Goal: Communication & Community: Answer question/provide support

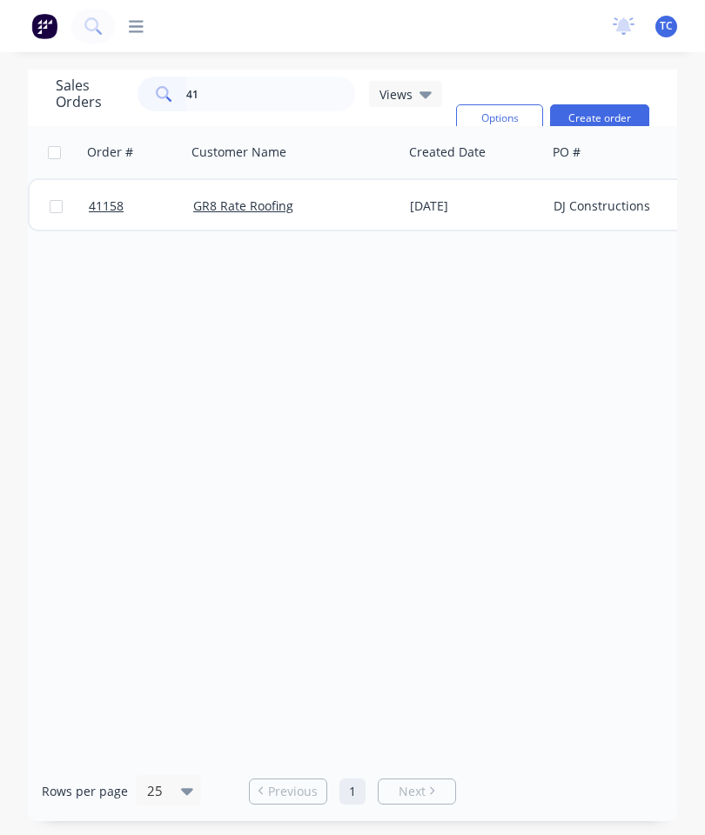
type input "4"
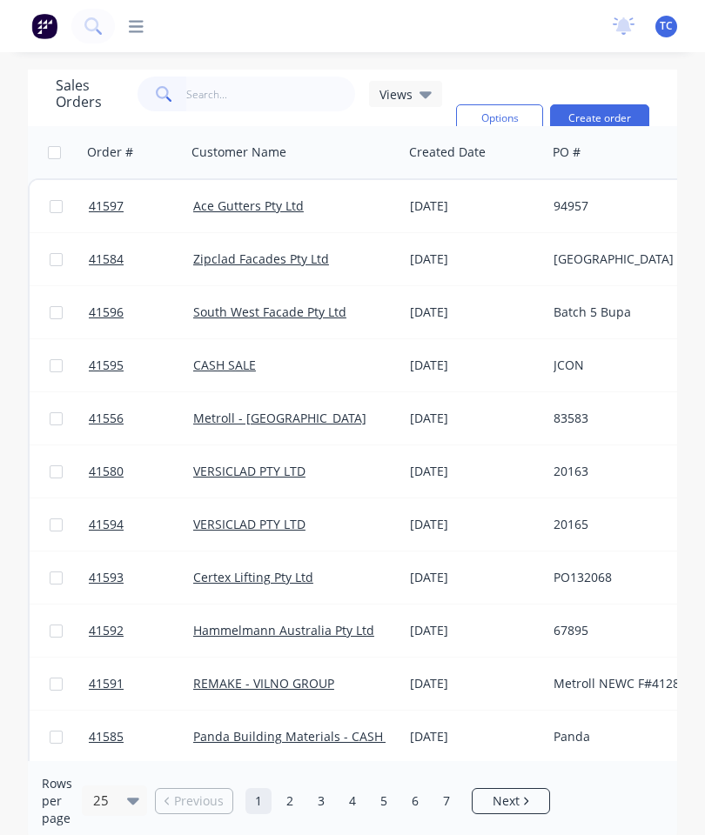
click at [244, 104] on input "text" at bounding box center [271, 94] width 170 height 35
type input "41576"
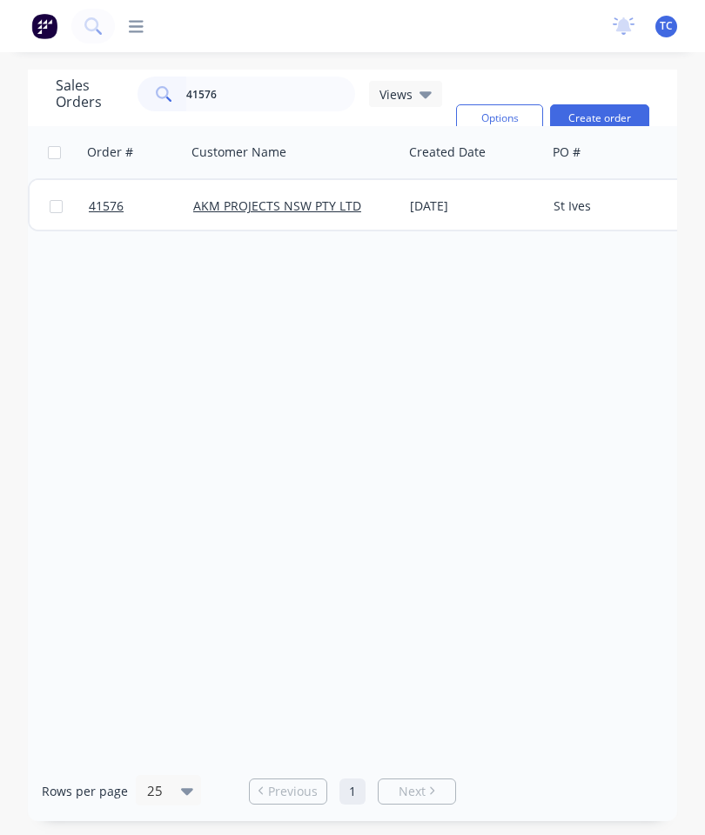
click at [99, 200] on span "41576" at bounding box center [106, 205] width 35 height 17
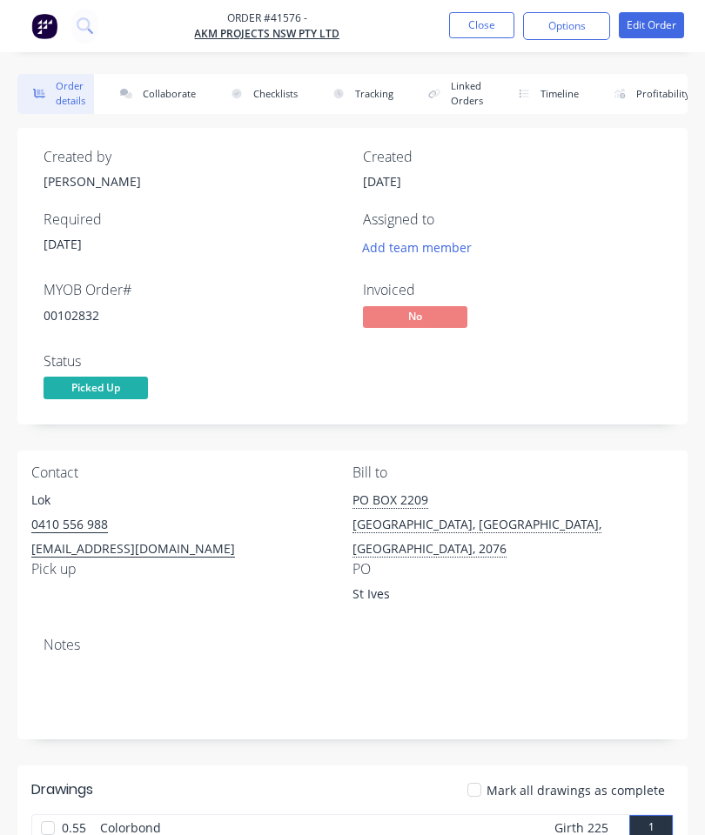
click at [158, 94] on button "Collaborate" at bounding box center [154, 94] width 100 height 40
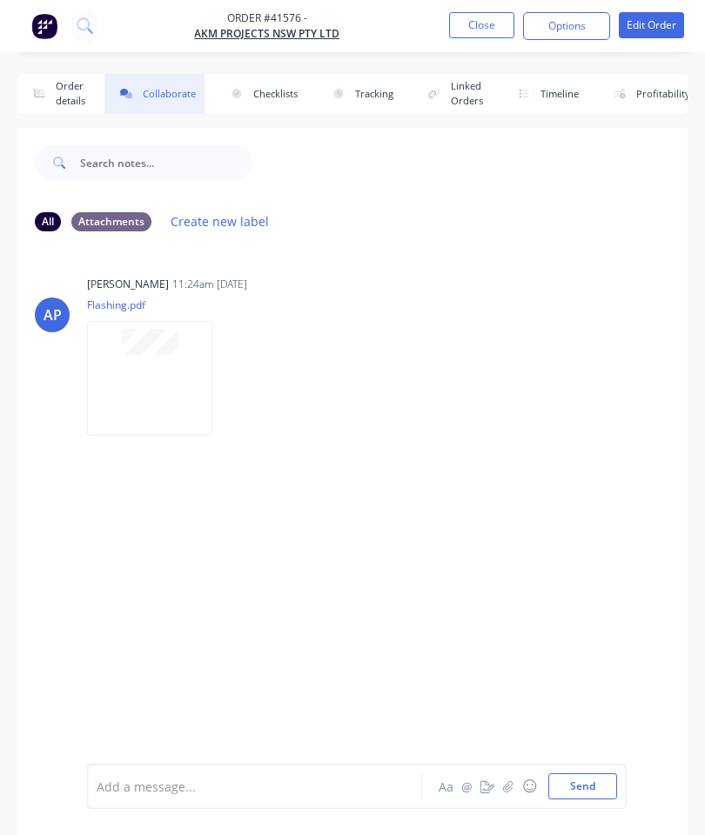
click at [50, 97] on icon "button" at bounding box center [39, 94] width 26 height 10
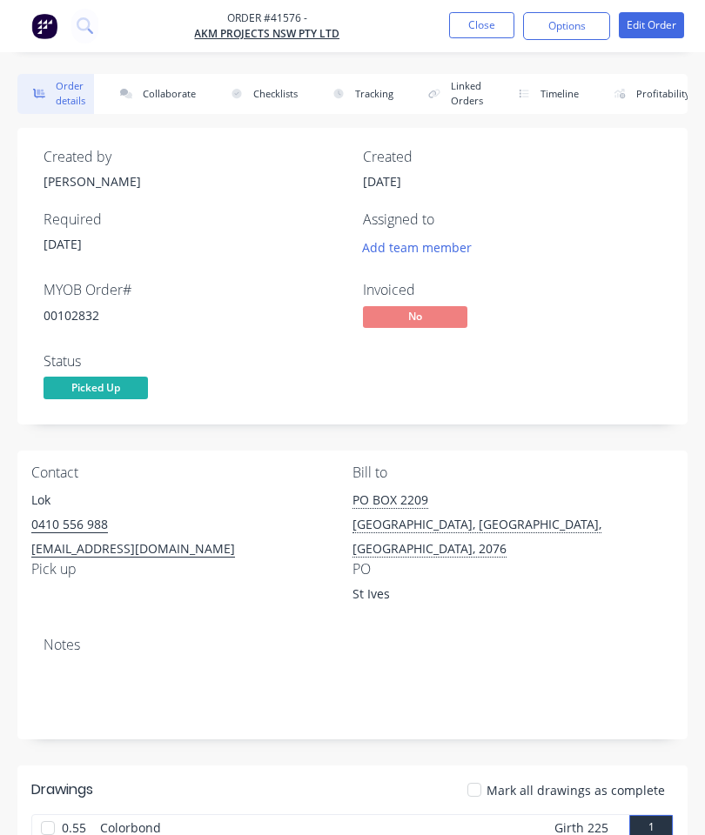
click at [181, 87] on button "Collaborate" at bounding box center [154, 94] width 100 height 40
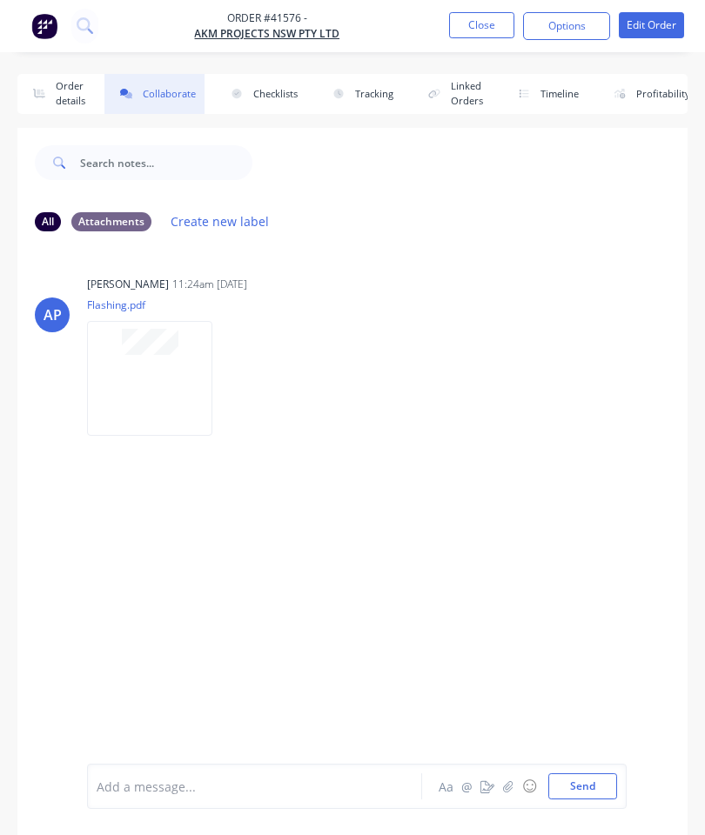
click at [513, 781] on icon "button" at bounding box center [508, 786] width 10 height 12
click at [586, 786] on button "Send" at bounding box center [582, 786] width 69 height 26
click at [473, 20] on button "Close" at bounding box center [481, 25] width 65 height 26
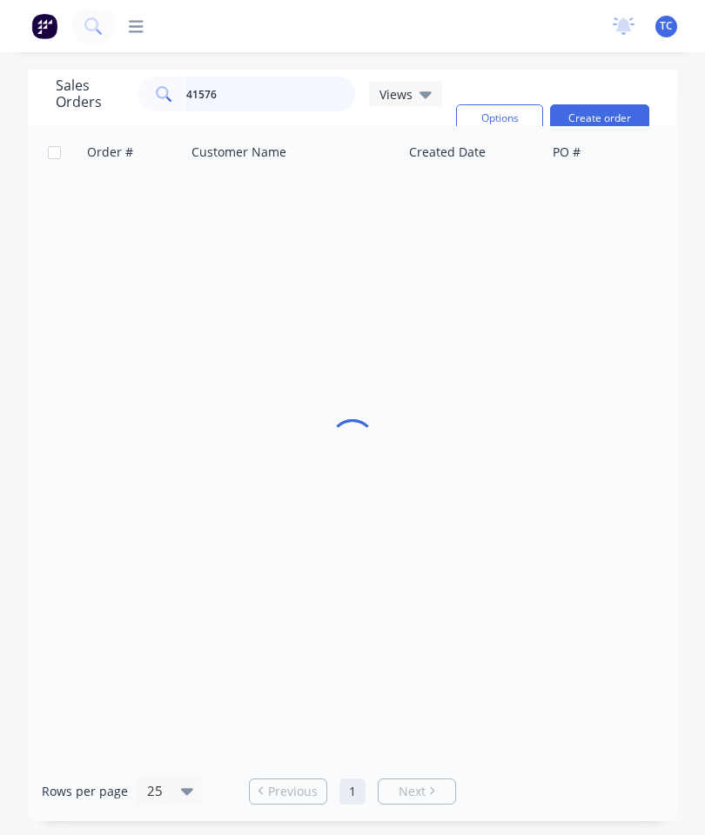
click at [278, 101] on input "41576" at bounding box center [271, 94] width 170 height 35
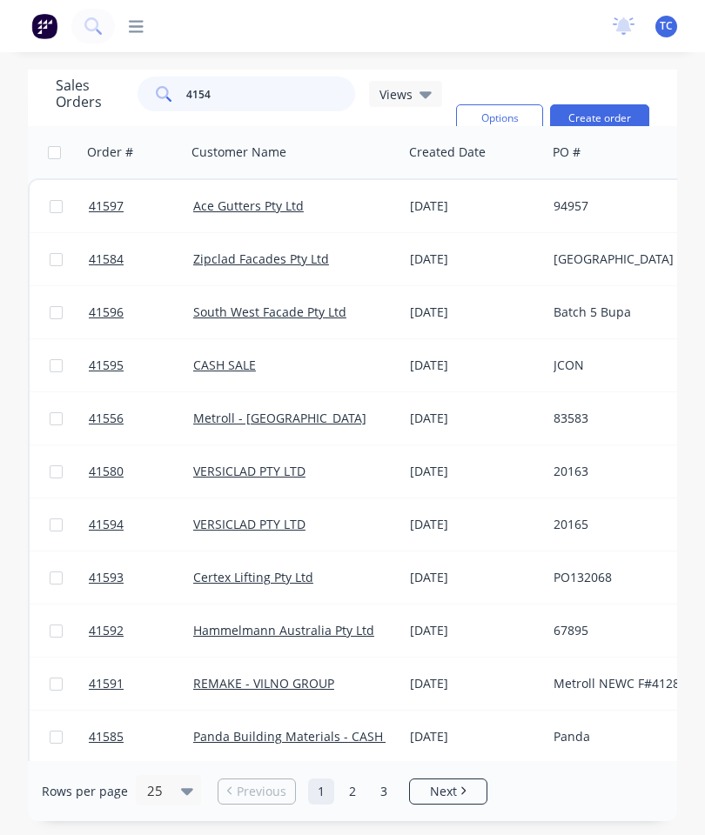
type input "41544"
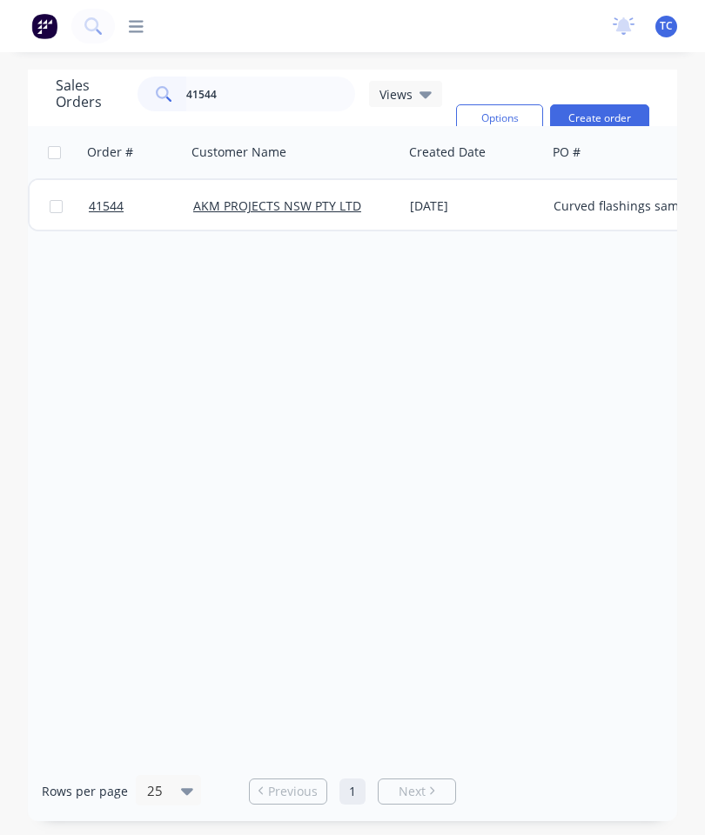
click at [106, 208] on span "41544" at bounding box center [106, 205] width 35 height 17
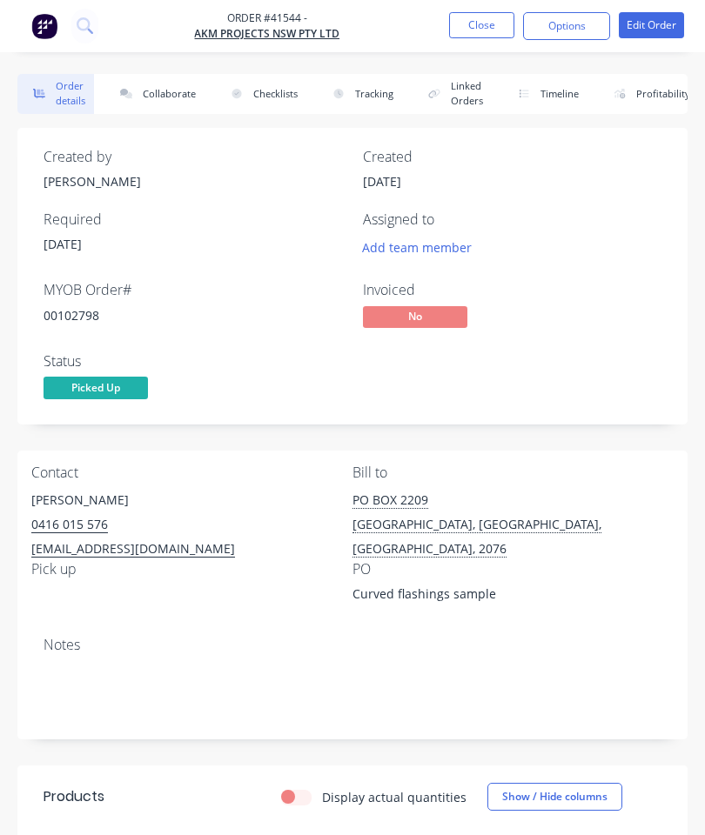
click at [167, 99] on button "Collaborate" at bounding box center [154, 94] width 100 height 40
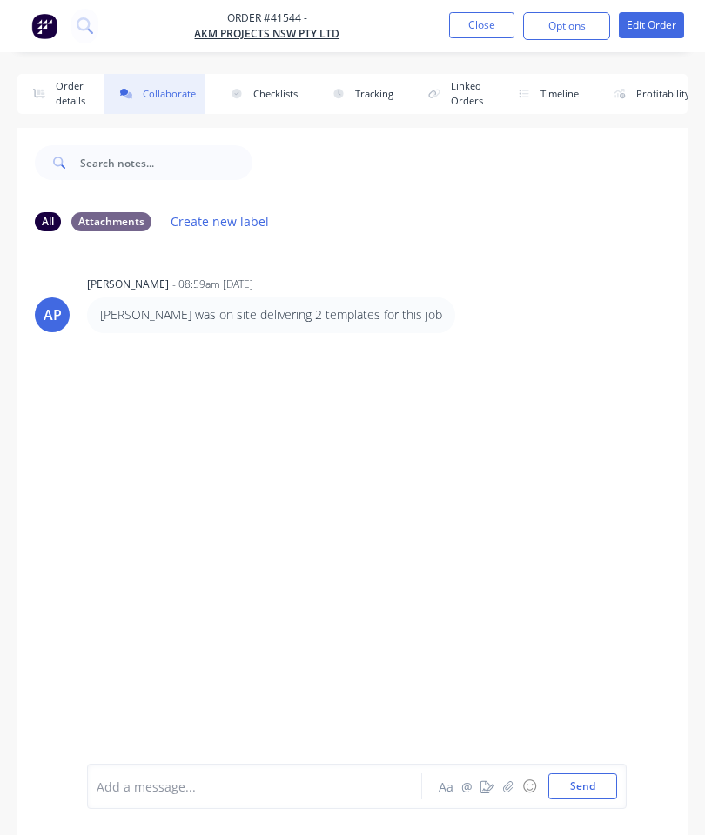
click at [74, 97] on button "Order details" at bounding box center [55, 94] width 77 height 40
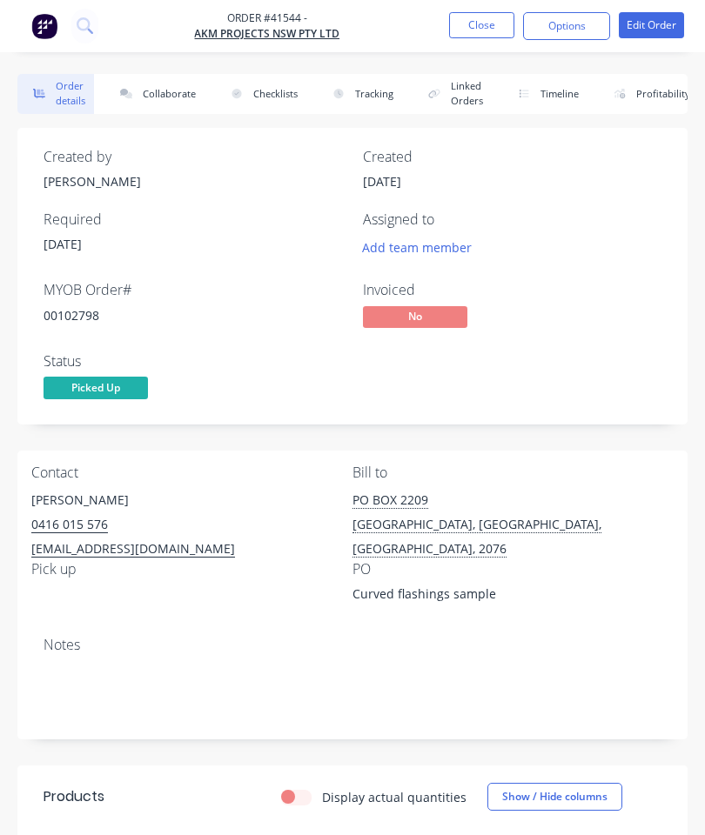
click at [157, 95] on button "Collaborate" at bounding box center [154, 94] width 100 height 40
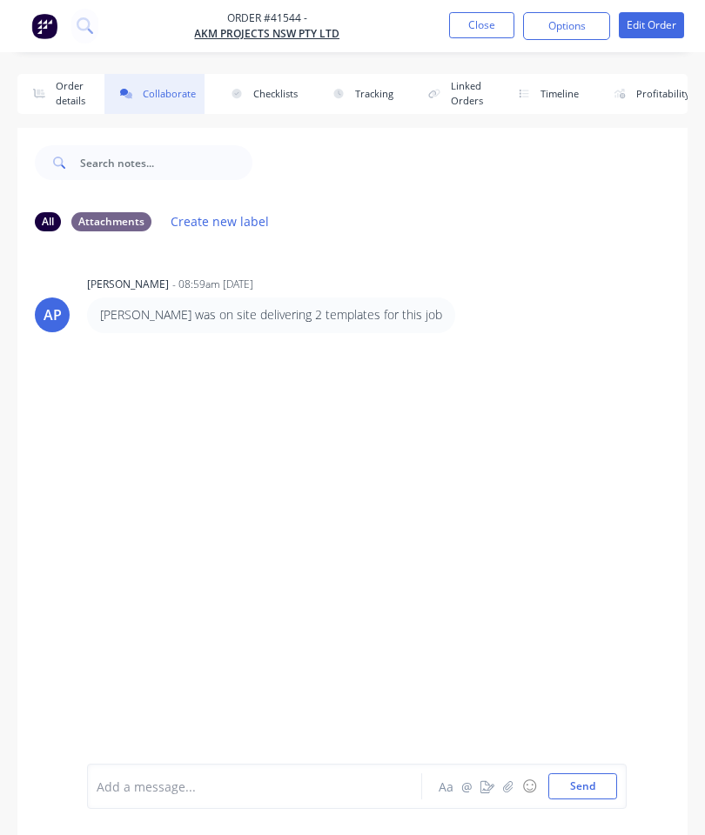
click at [501, 793] on button "button" at bounding box center [508, 786] width 21 height 21
click at [588, 788] on button "Send" at bounding box center [582, 786] width 69 height 26
click at [473, 23] on button "Close" at bounding box center [481, 25] width 65 height 26
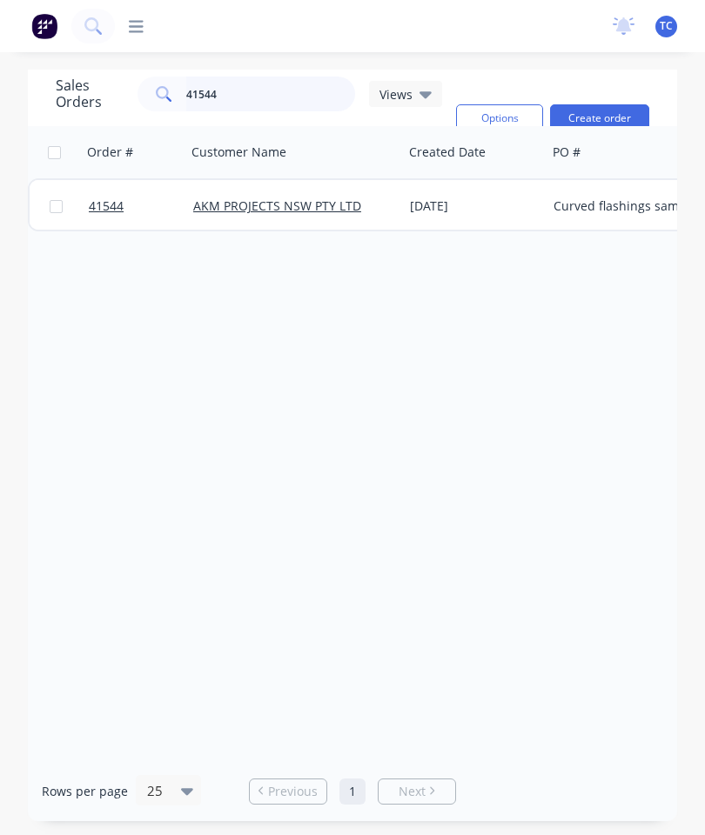
click at [286, 101] on input "41544" at bounding box center [271, 94] width 170 height 35
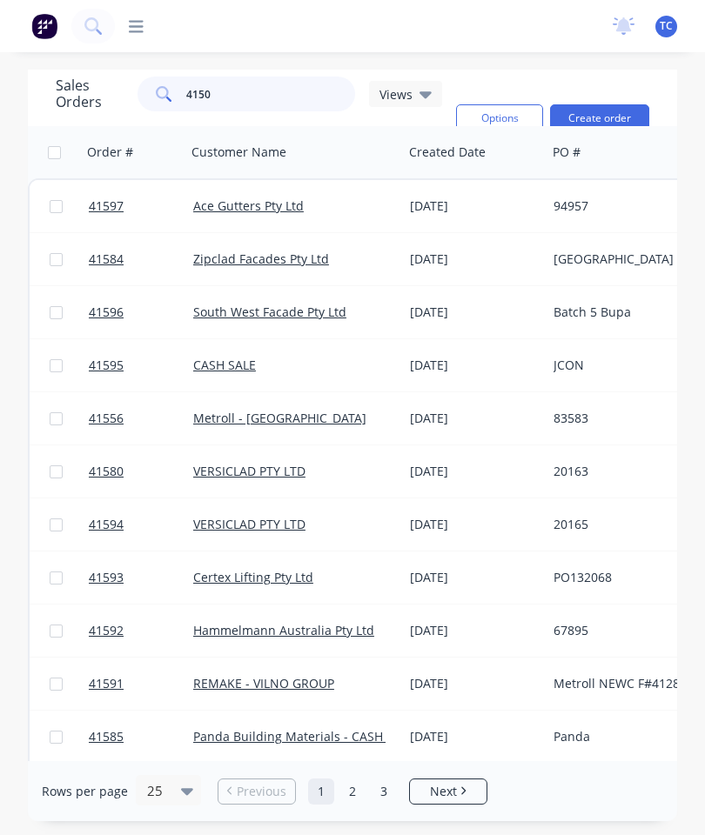
type input "41507"
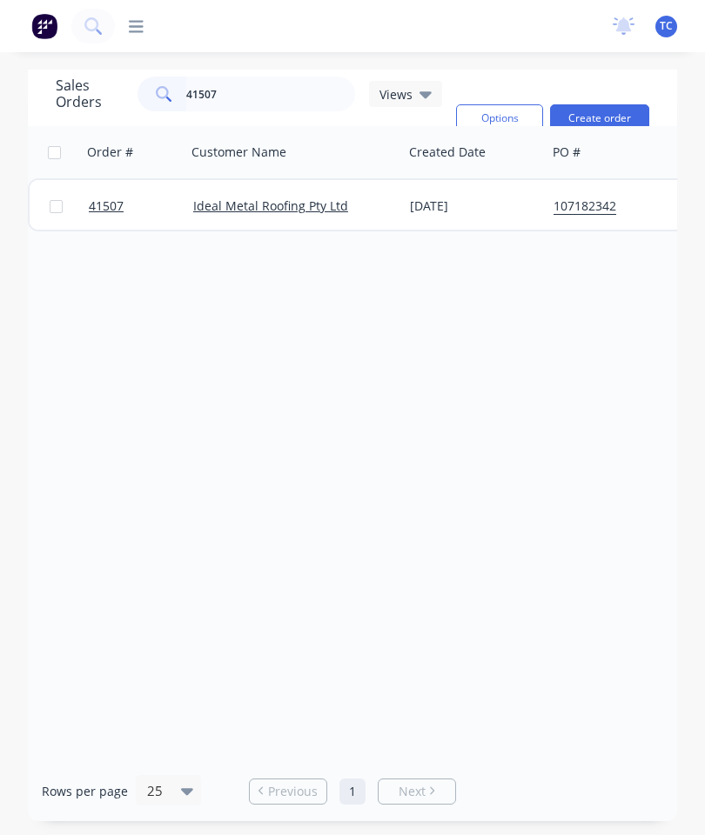
click at [108, 204] on span "41507" at bounding box center [106, 205] width 35 height 17
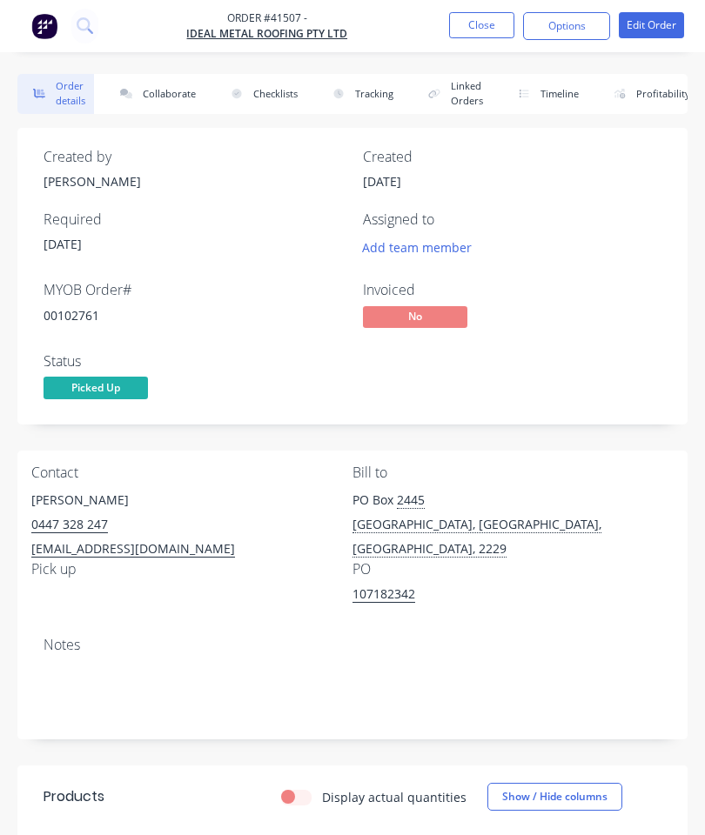
click at [172, 90] on button "Collaborate" at bounding box center [154, 94] width 100 height 40
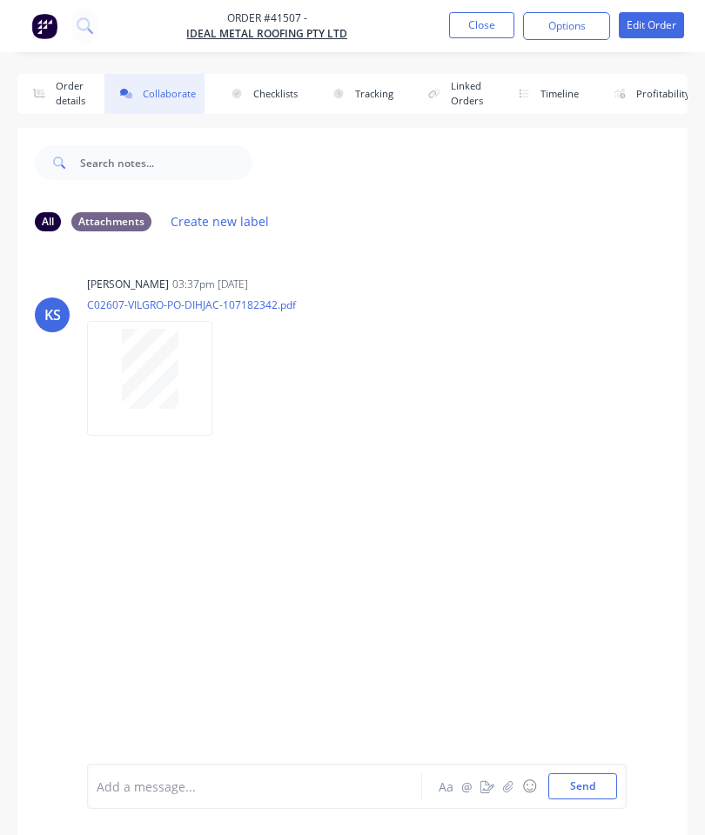
click at [512, 789] on icon "button" at bounding box center [508, 786] width 10 height 12
click at [588, 768] on div at bounding box center [357, 729] width 520 height 89
click at [588, 784] on button "Send" at bounding box center [582, 786] width 69 height 26
click at [61, 97] on button "Order details" at bounding box center [55, 94] width 77 height 40
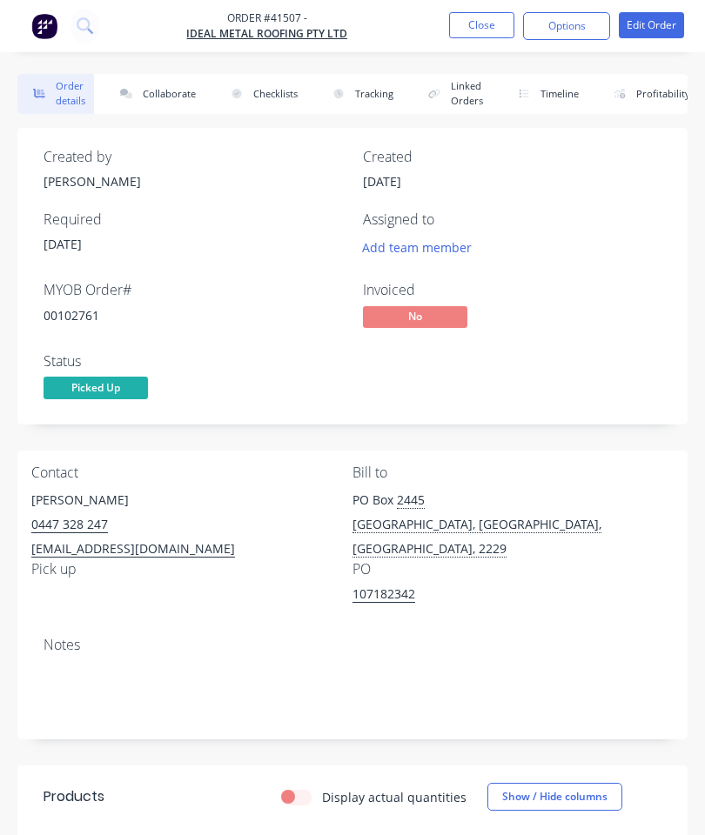
click at [478, 22] on button "Close" at bounding box center [481, 25] width 65 height 26
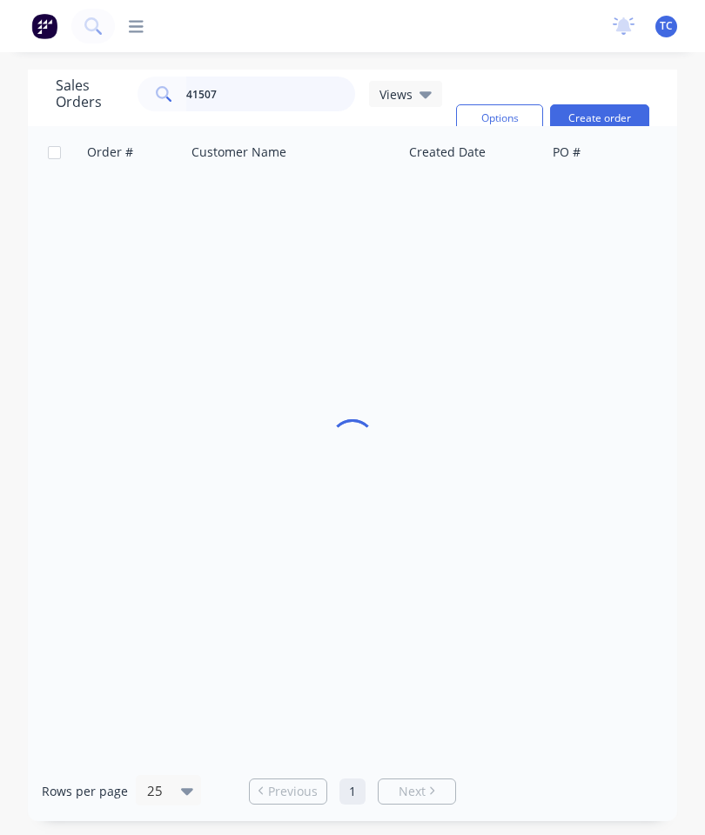
click at [282, 102] on input "41507" at bounding box center [271, 94] width 170 height 35
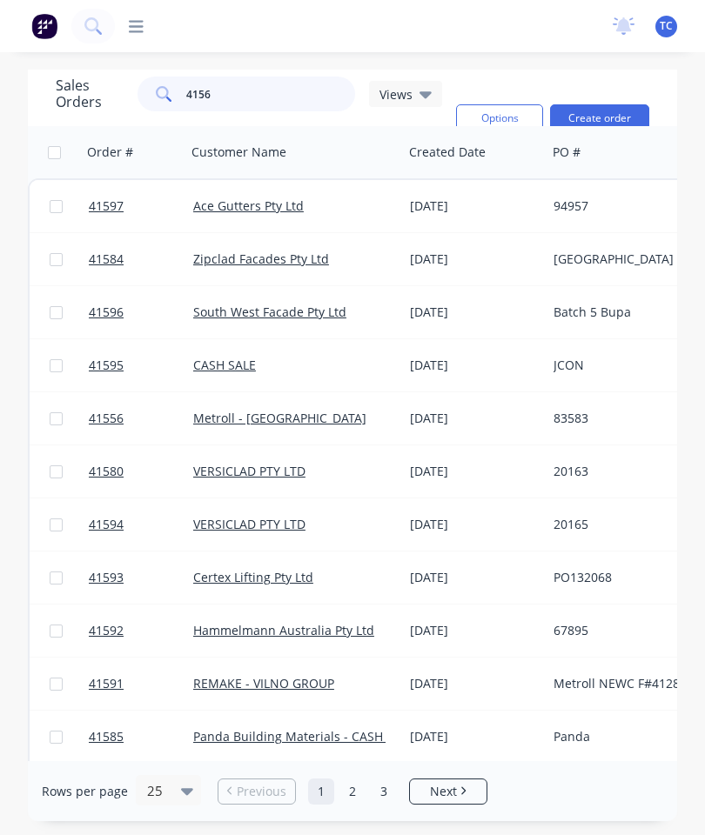
type input "41562"
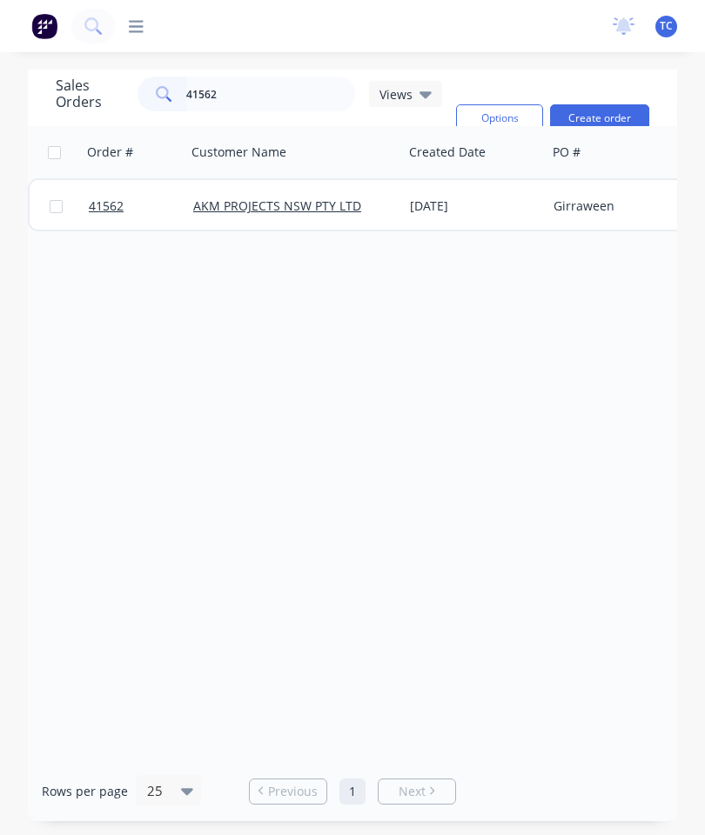
click at [106, 202] on span "41562" at bounding box center [106, 205] width 35 height 17
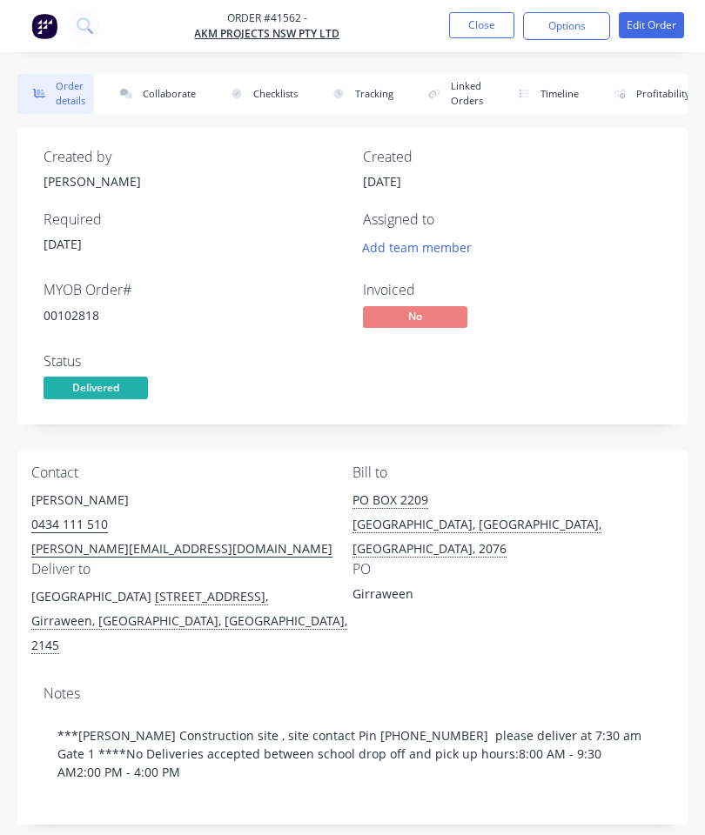
click at [177, 89] on button "Collaborate" at bounding box center [154, 94] width 100 height 40
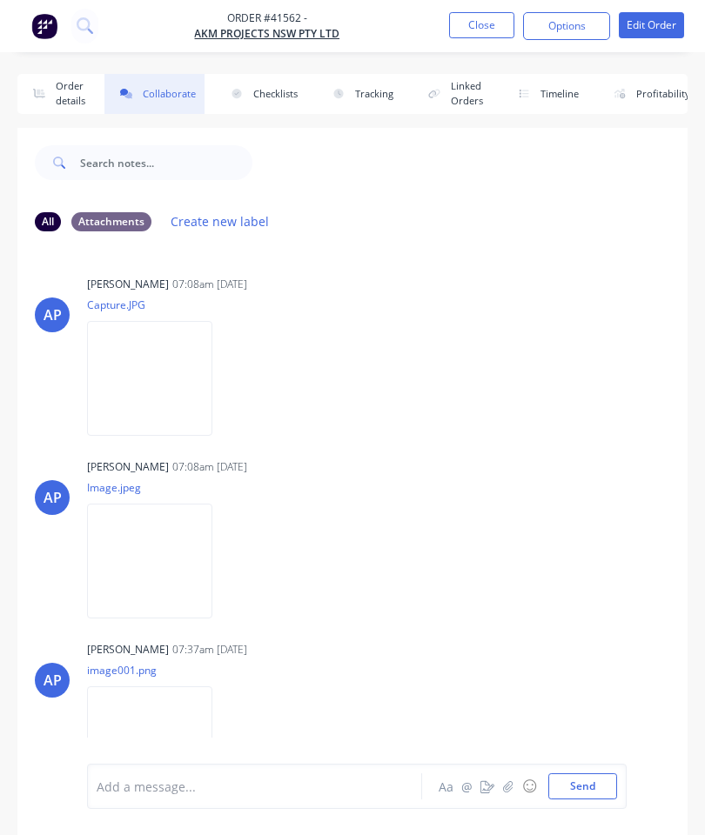
click at [501, 781] on button "button" at bounding box center [508, 786] width 21 height 21
click at [583, 778] on button "Send" at bounding box center [582, 786] width 69 height 26
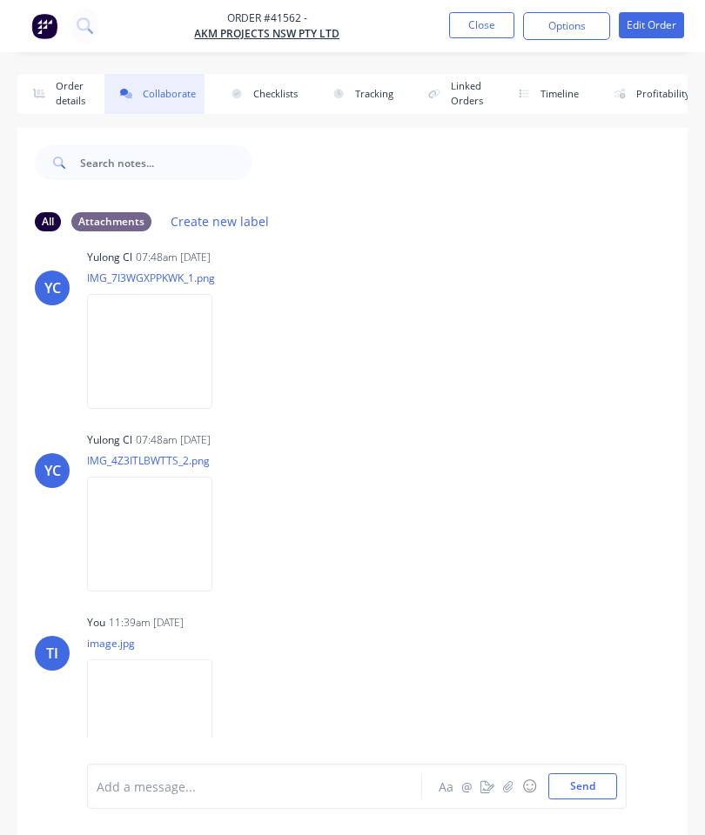
scroll to position [573, 0]
click at [64, 88] on button "Order details" at bounding box center [55, 94] width 77 height 40
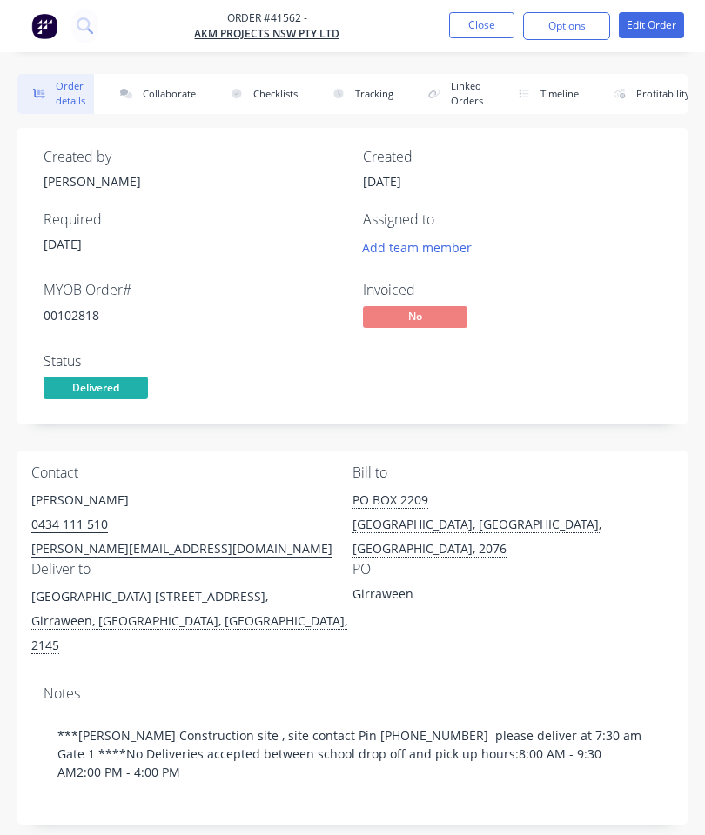
click at [474, 26] on button "Close" at bounding box center [481, 25] width 65 height 26
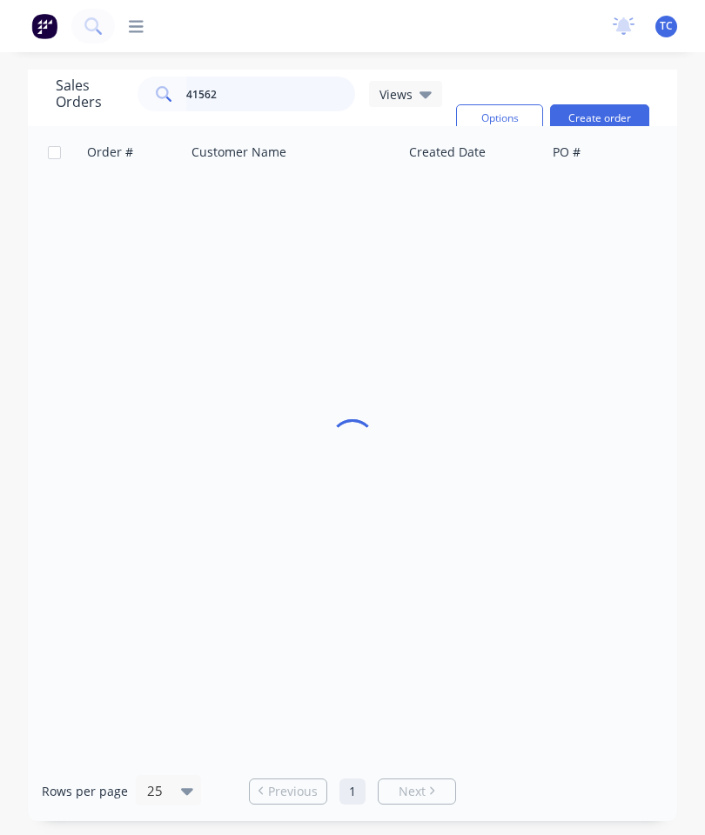
click at [244, 96] on input "41562" at bounding box center [271, 94] width 170 height 35
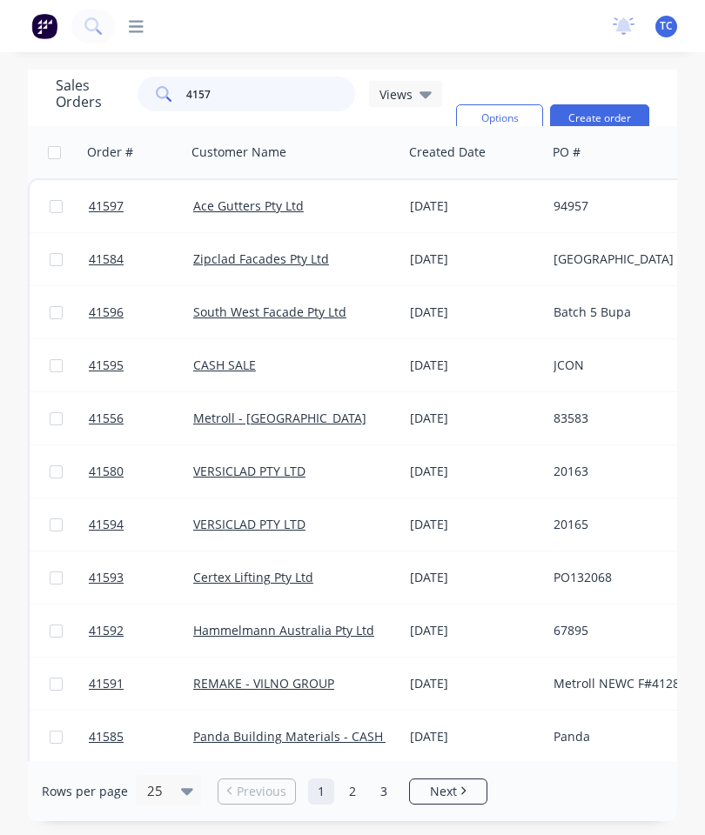
type input "41579"
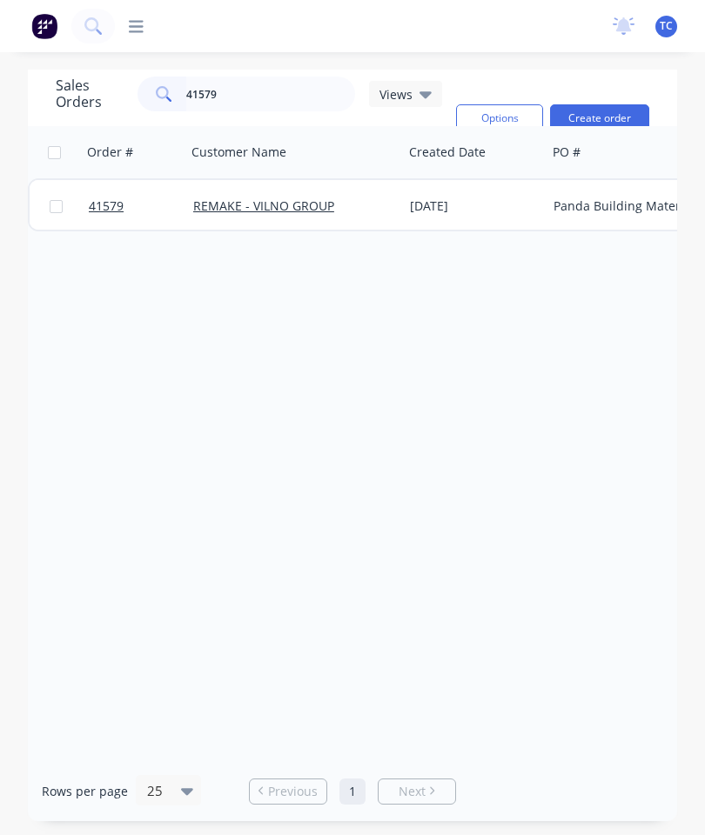
click at [110, 198] on span "41579" at bounding box center [106, 205] width 35 height 17
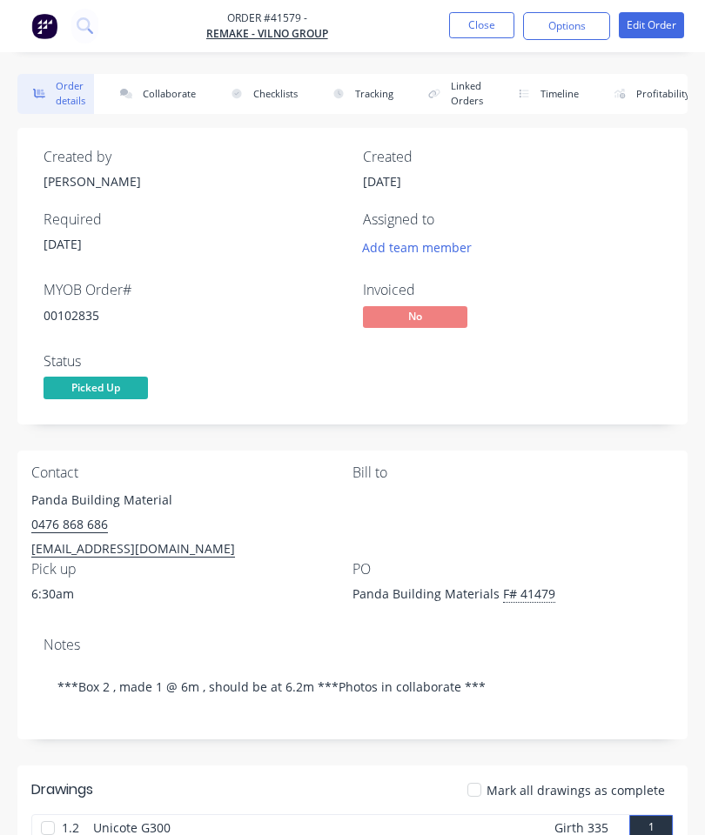
click at [164, 97] on button "Collaborate" at bounding box center [154, 94] width 100 height 40
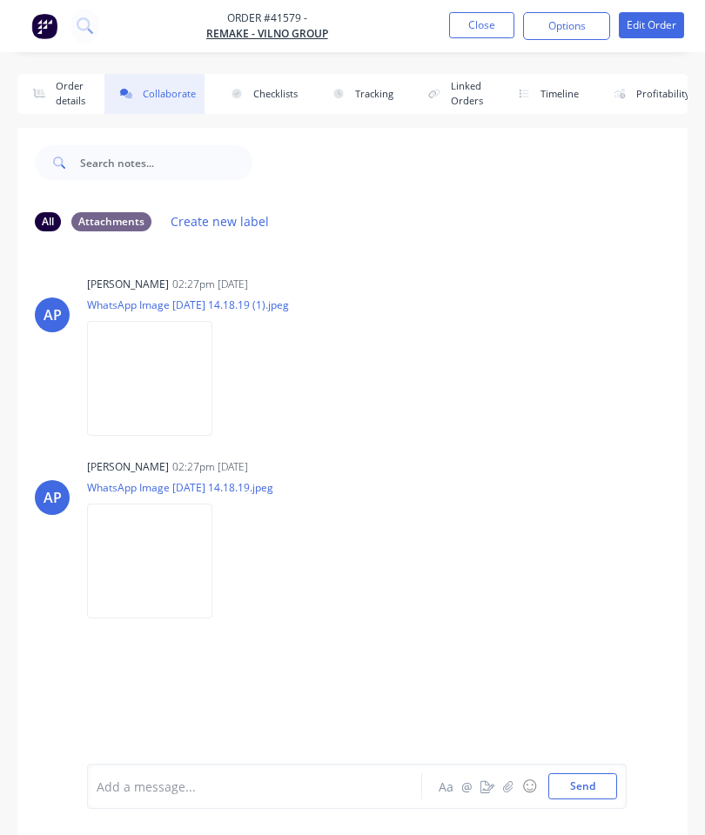
click at [509, 787] on icon "button" at bounding box center [508, 786] width 10 height 12
click at [584, 793] on button "Send" at bounding box center [582, 786] width 69 height 26
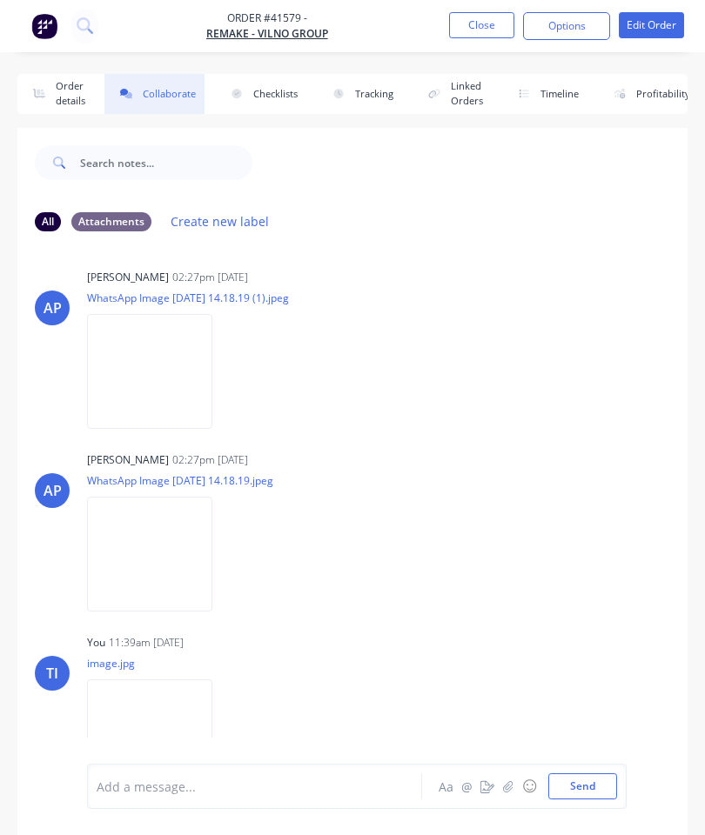
scroll to position [4, 0]
click at [469, 28] on button "Close" at bounding box center [481, 25] width 65 height 26
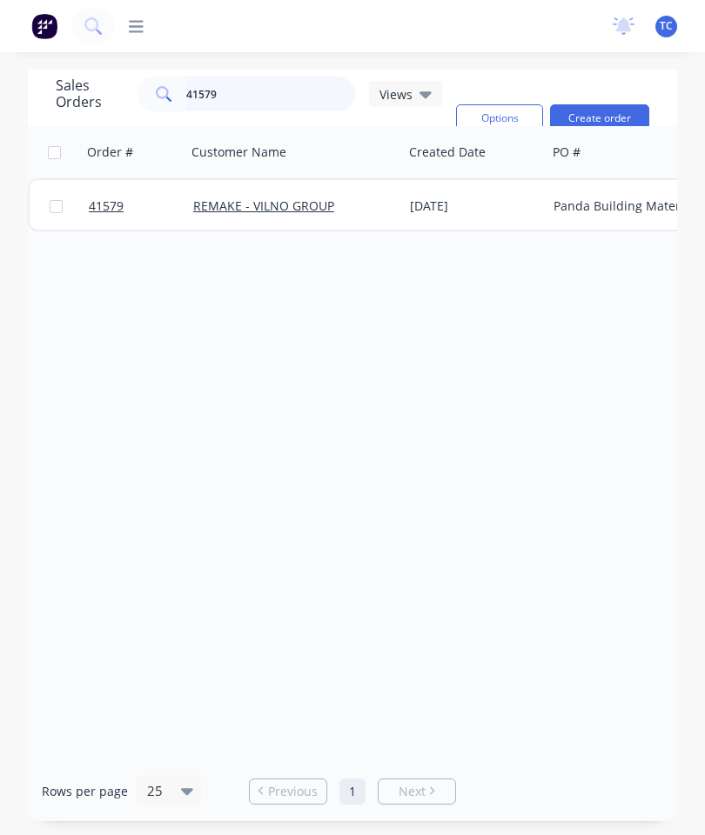
click at [307, 99] on input "41579" at bounding box center [271, 94] width 170 height 35
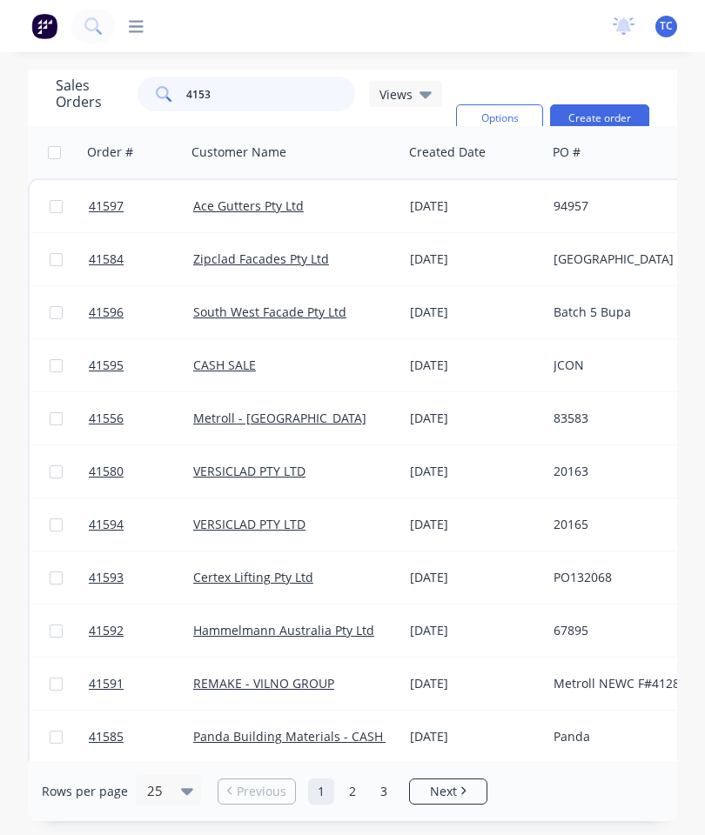
type input "41538"
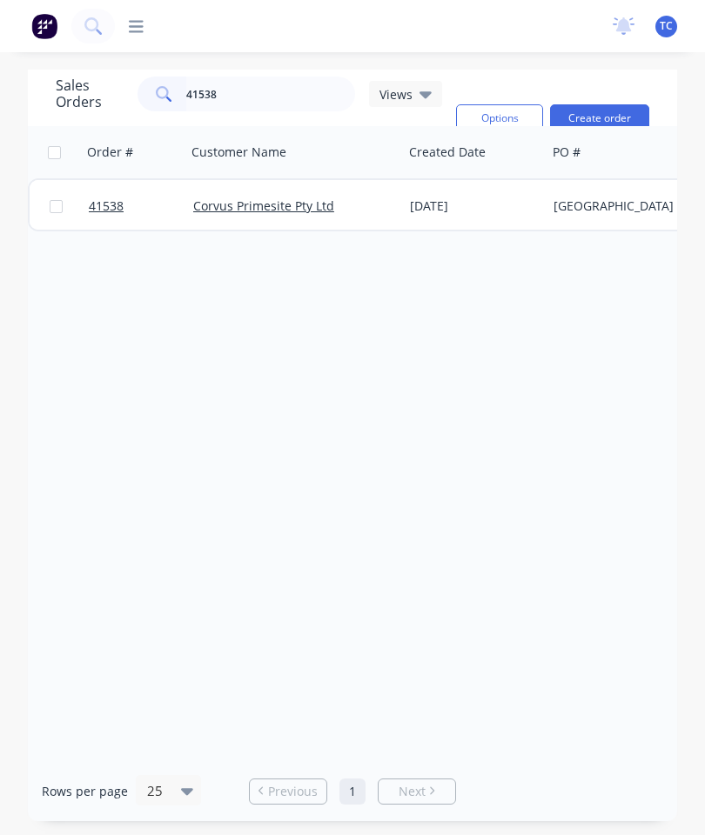
click at [99, 203] on span "41538" at bounding box center [106, 205] width 35 height 17
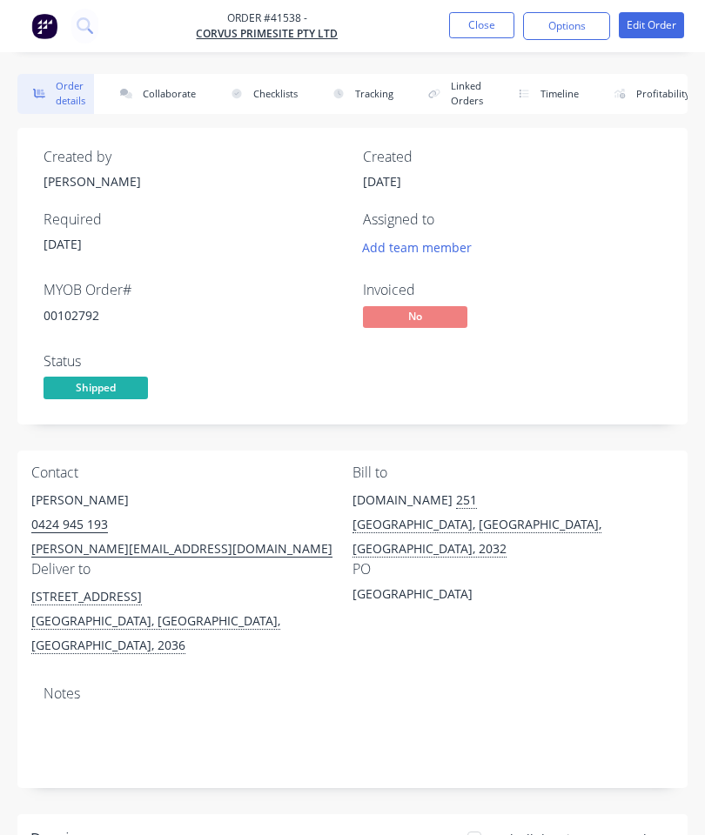
click at [169, 95] on button "Collaborate" at bounding box center [154, 94] width 100 height 40
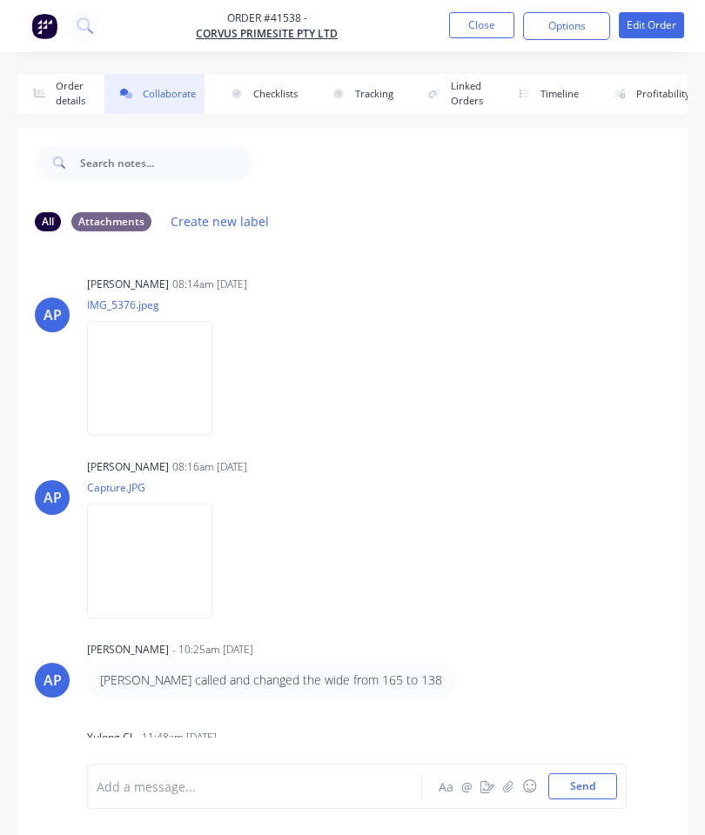
click at [509, 789] on icon "button" at bounding box center [508, 786] width 10 height 12
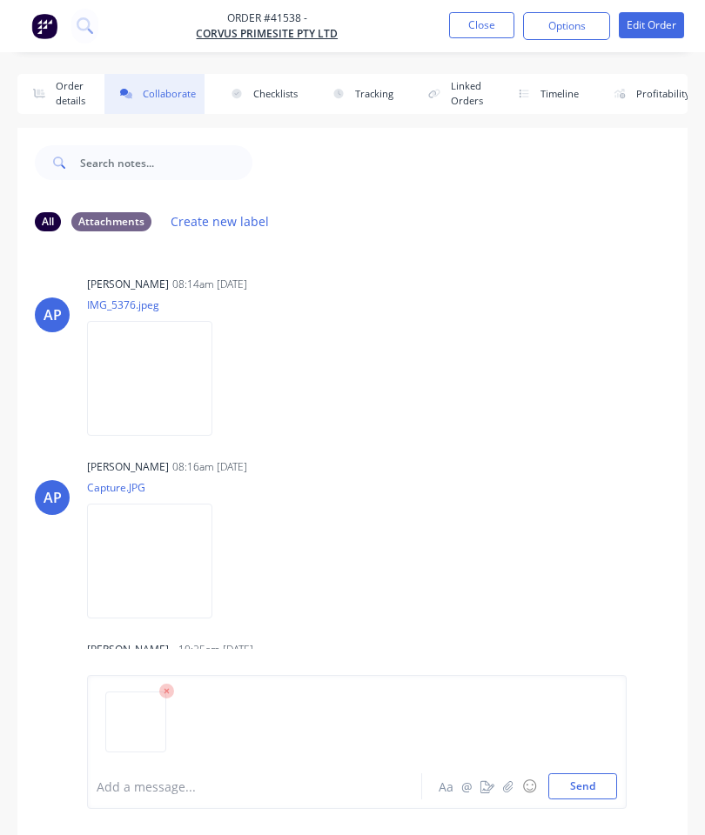
click at [581, 780] on button "Send" at bounding box center [582, 786] width 69 height 26
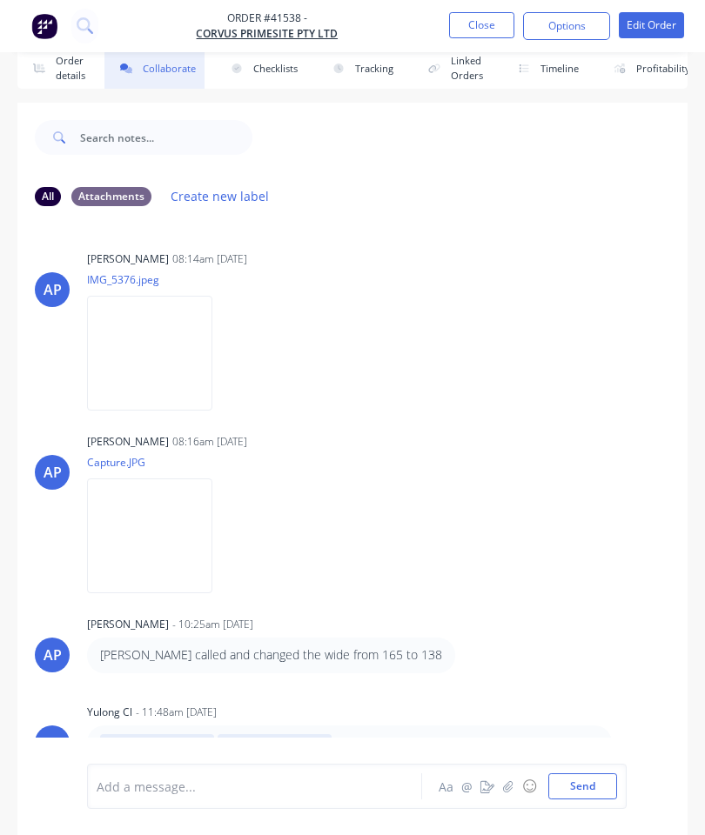
click at [492, 17] on button "Close" at bounding box center [481, 25] width 65 height 26
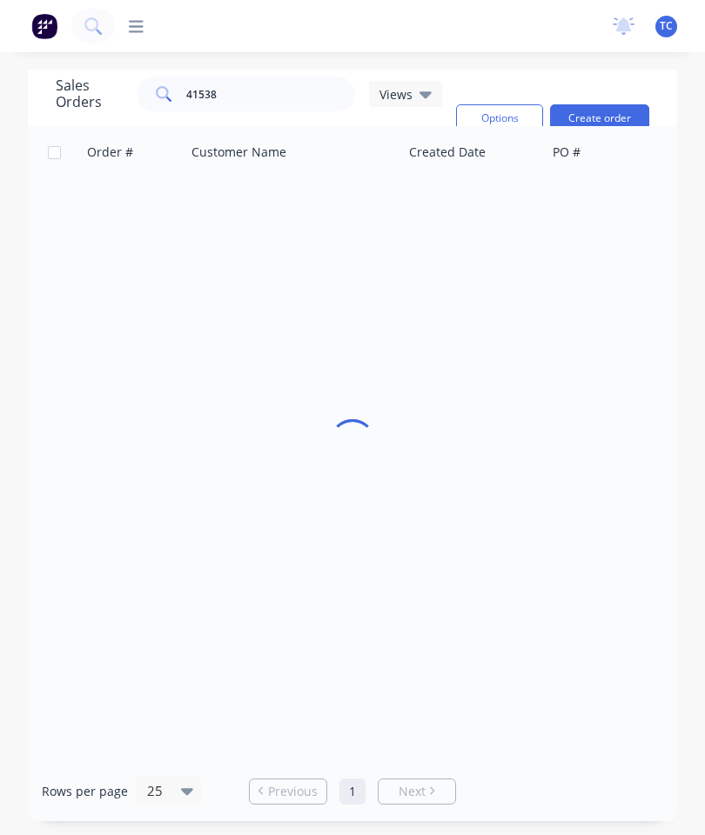
scroll to position [70, 0]
click at [235, 77] on input "41538" at bounding box center [271, 94] width 170 height 35
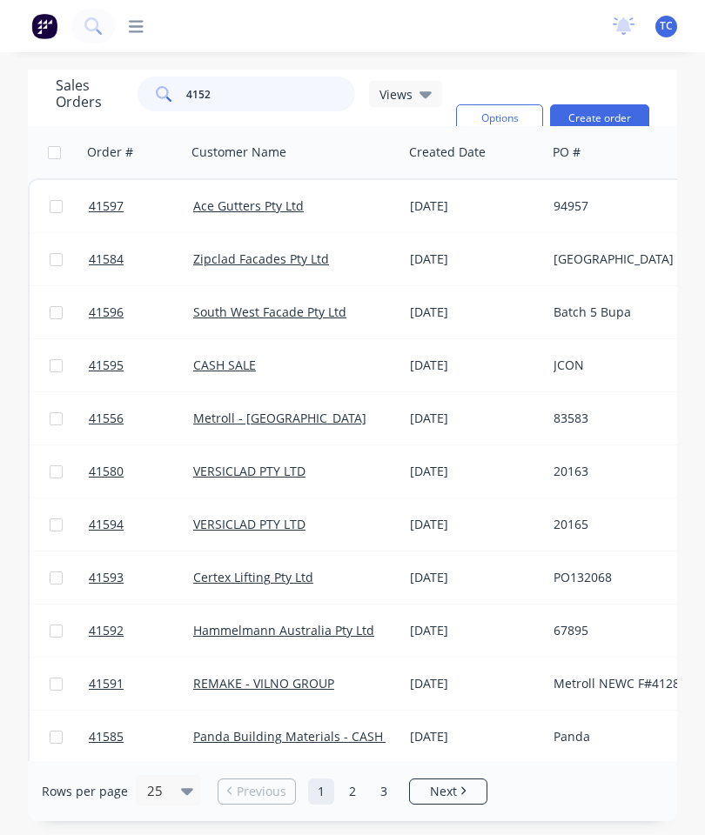
type input "41526"
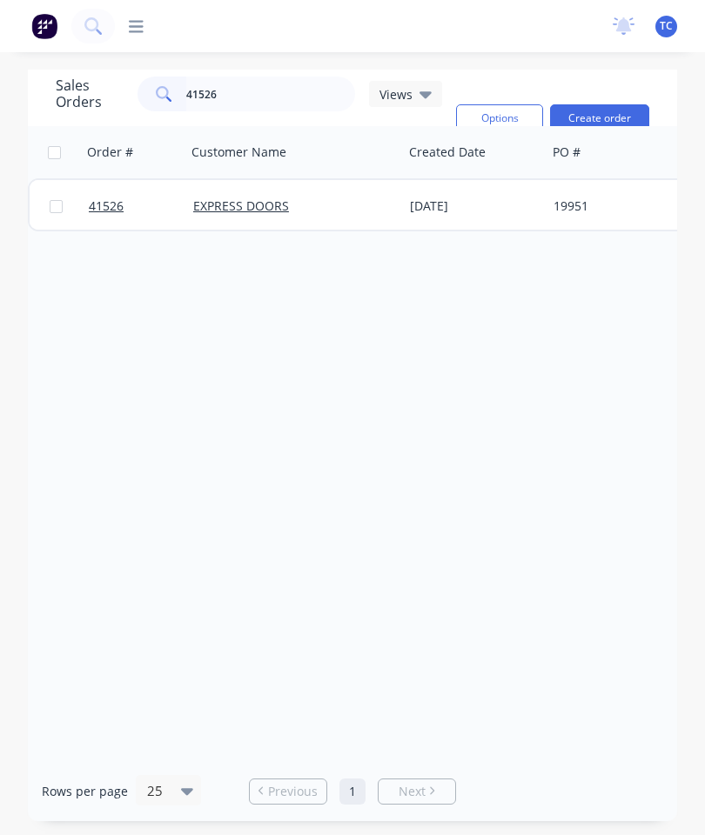
click at [109, 197] on span "41526" at bounding box center [106, 205] width 35 height 17
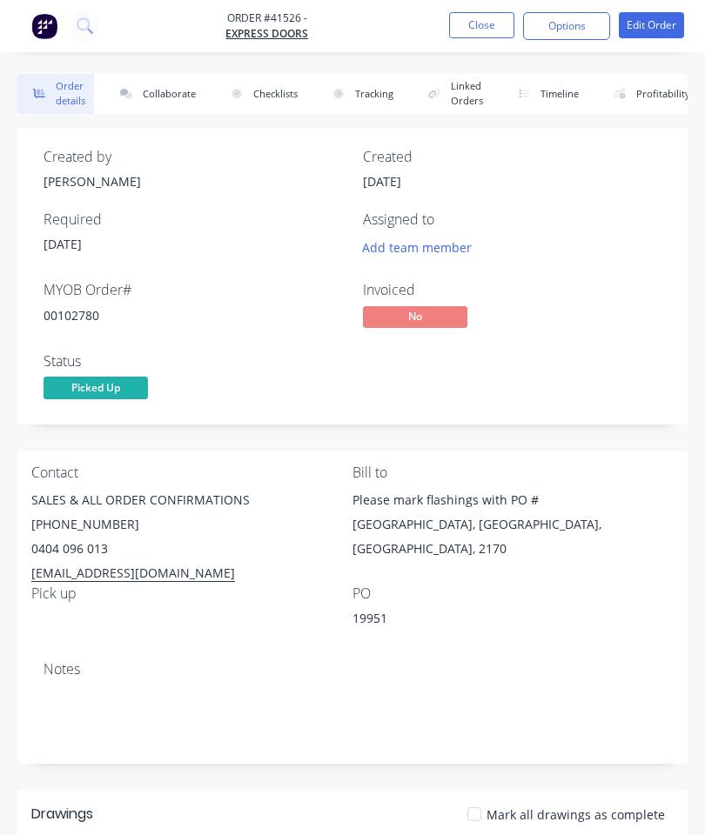
click at [151, 97] on button "Collaborate" at bounding box center [154, 94] width 100 height 40
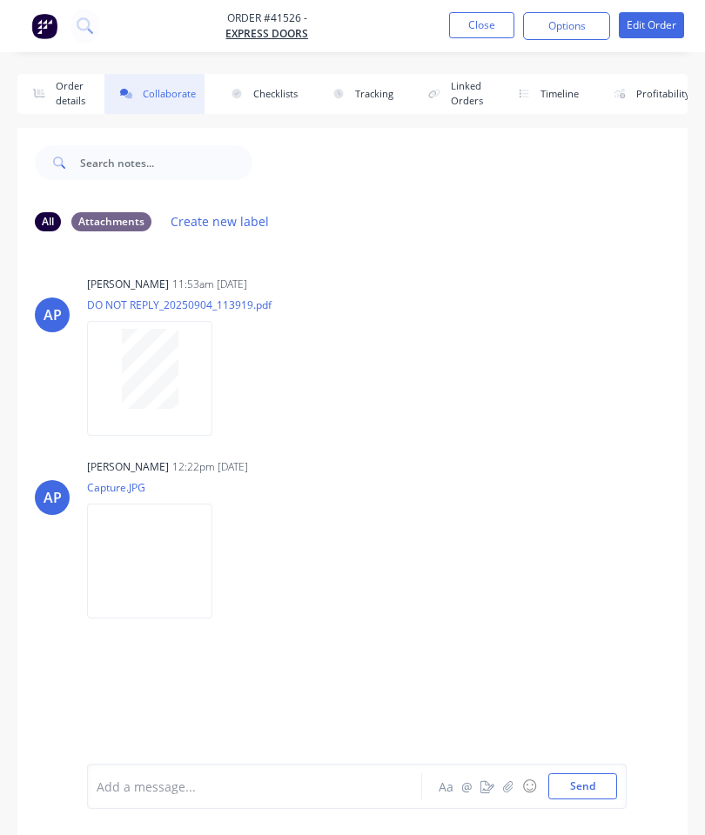
click at [501, 778] on button "button" at bounding box center [508, 786] width 21 height 21
click at [587, 782] on button "Send" at bounding box center [582, 786] width 69 height 26
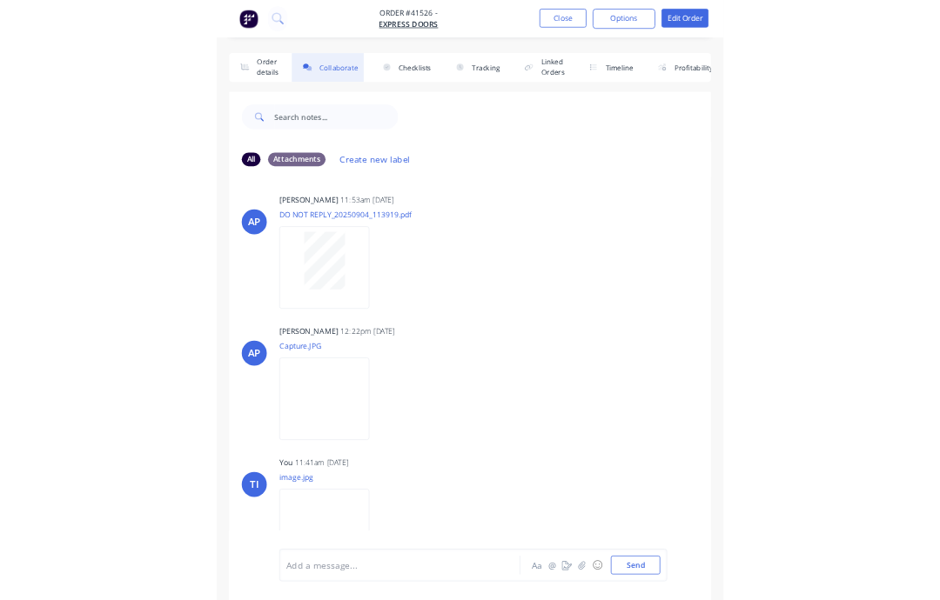
scroll to position [4, 0]
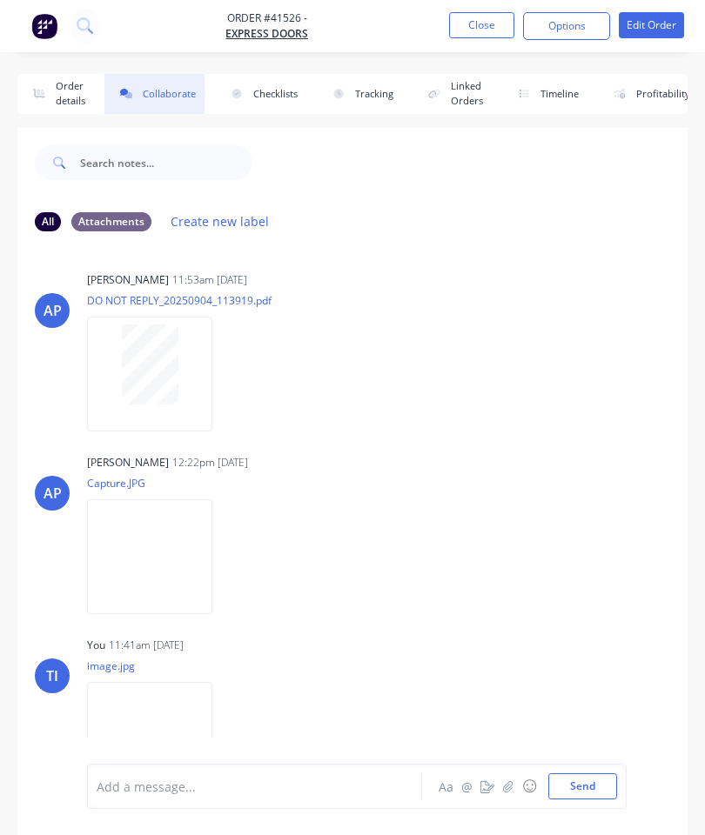
click at [478, 28] on button "Close" at bounding box center [481, 25] width 65 height 26
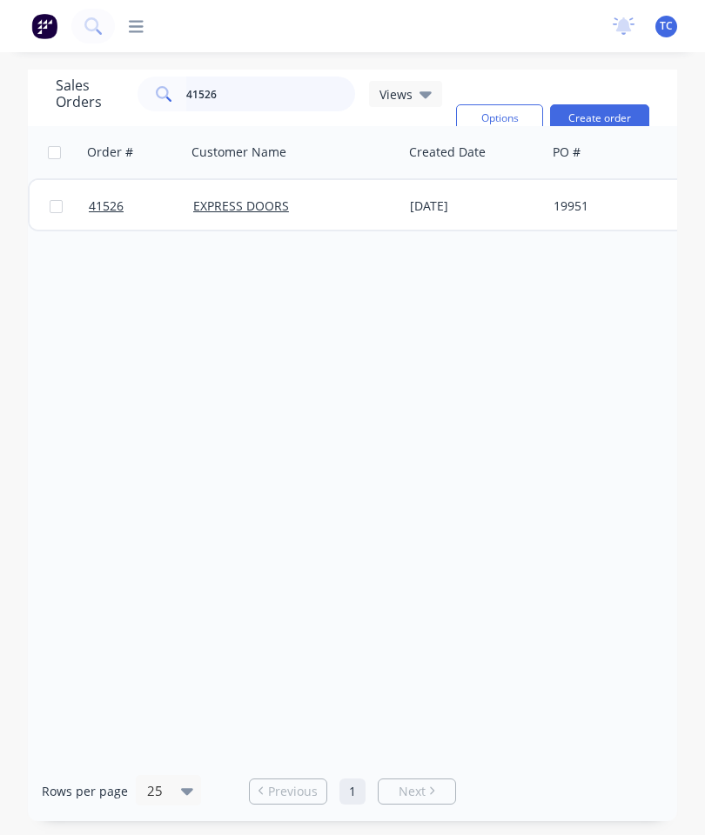
click at [277, 84] on input "41526" at bounding box center [271, 94] width 170 height 35
click at [245, 94] on input "41526" at bounding box center [271, 94] width 170 height 35
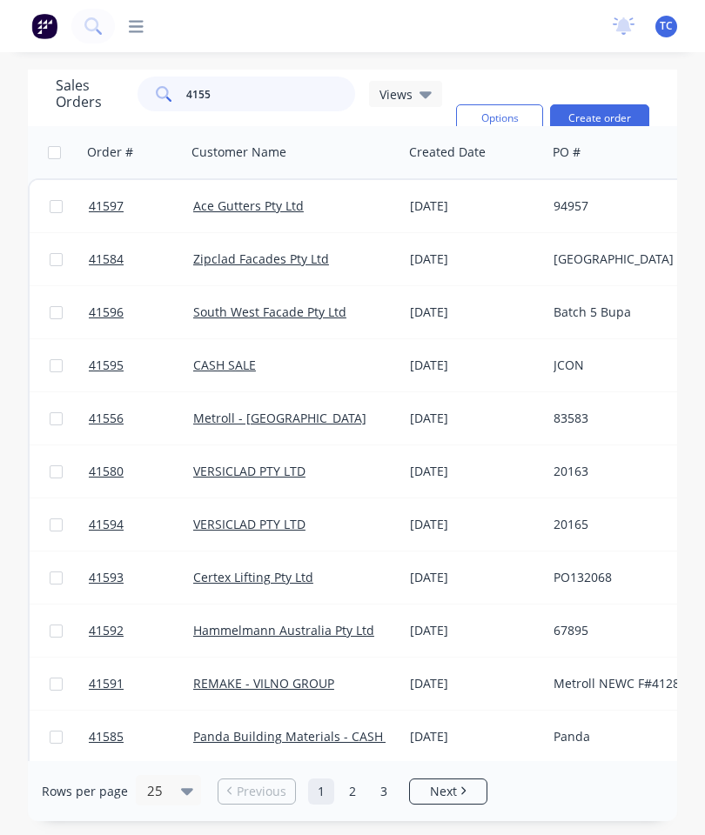
type input "41557"
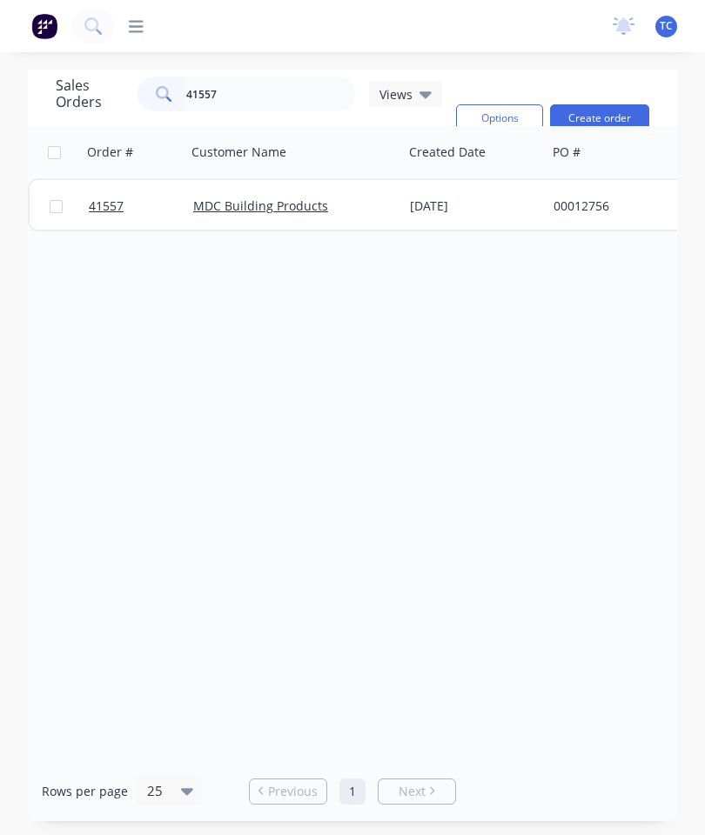
click at [117, 210] on span "41557" at bounding box center [106, 205] width 35 height 17
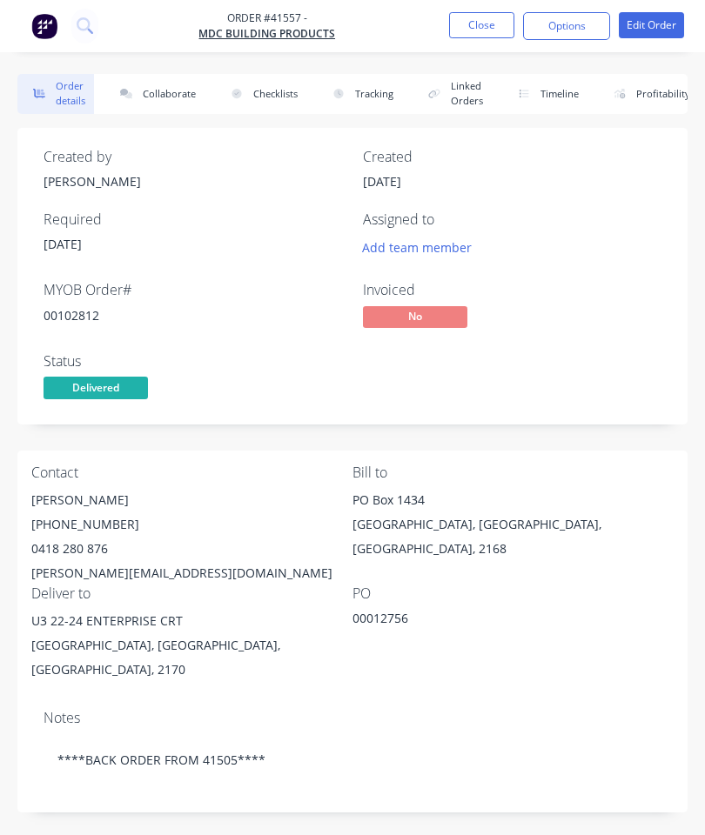
click at [164, 90] on button "Collaborate" at bounding box center [154, 94] width 100 height 40
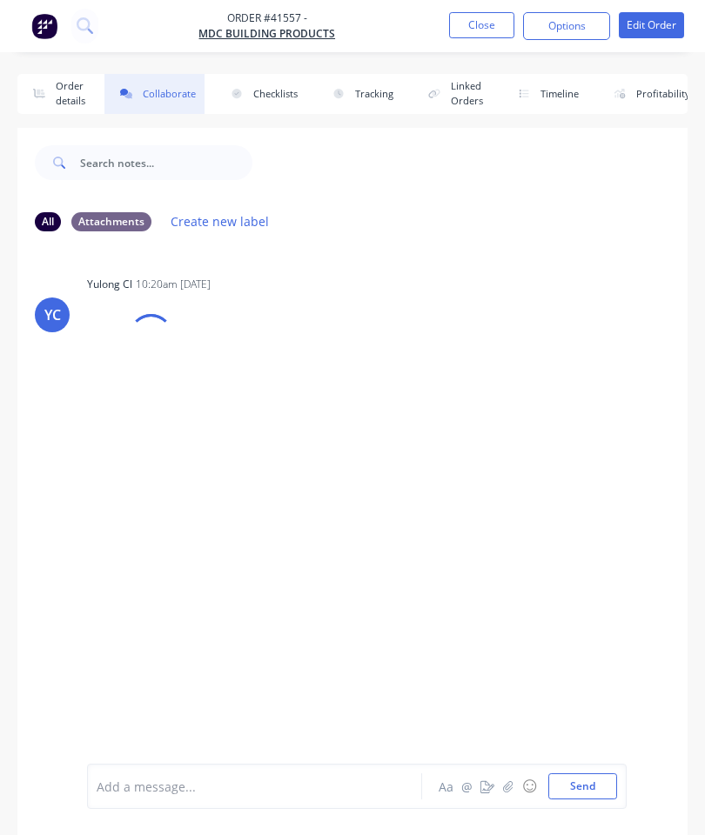
click at [503, 783] on button "button" at bounding box center [508, 786] width 21 height 21
click at [587, 782] on button "Send" at bounding box center [582, 786] width 69 height 26
click at [66, 112] on button "Order details" at bounding box center [55, 94] width 77 height 40
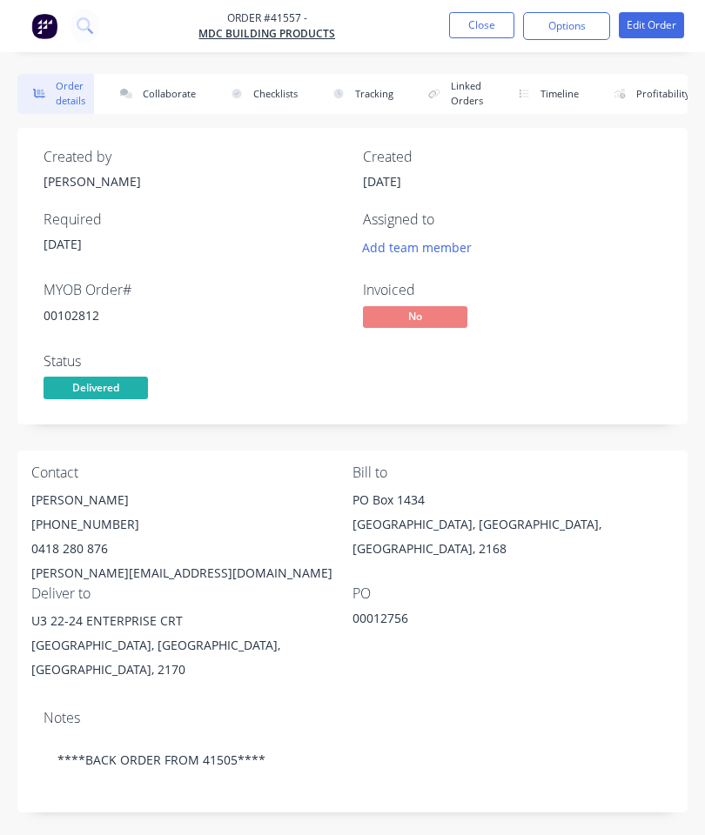
click at [80, 92] on button "Order details" at bounding box center [55, 94] width 77 height 40
click at [485, 26] on button "Close" at bounding box center [481, 25] width 65 height 26
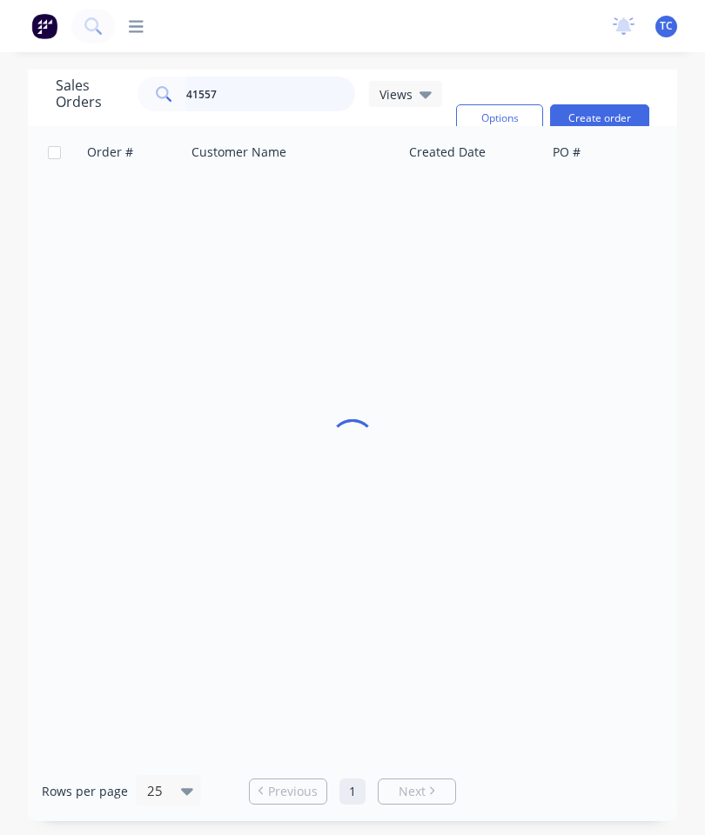
click at [292, 85] on input "41557" at bounding box center [271, 94] width 170 height 35
click at [280, 90] on input "41557" at bounding box center [271, 94] width 170 height 35
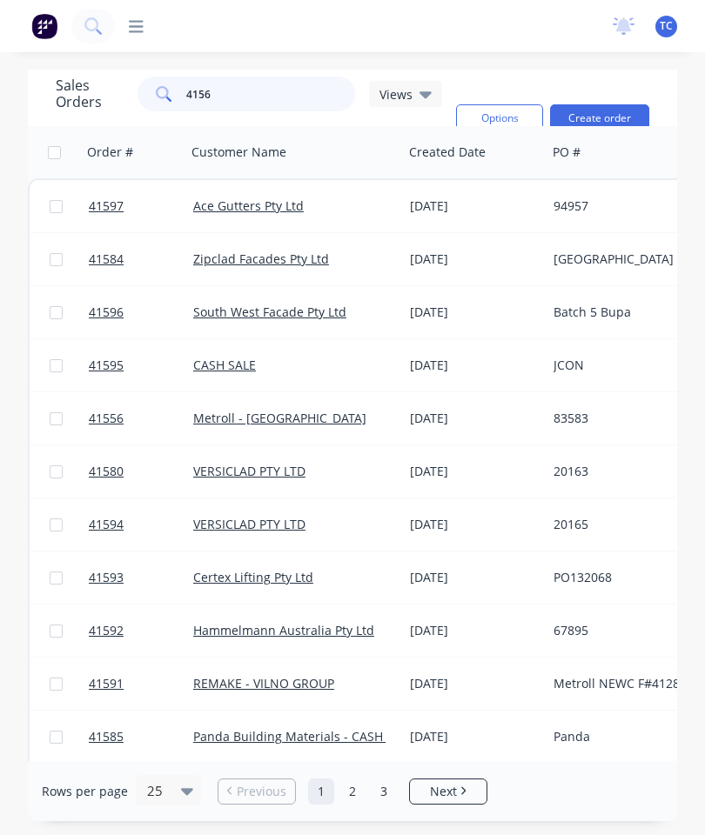
type input "41566"
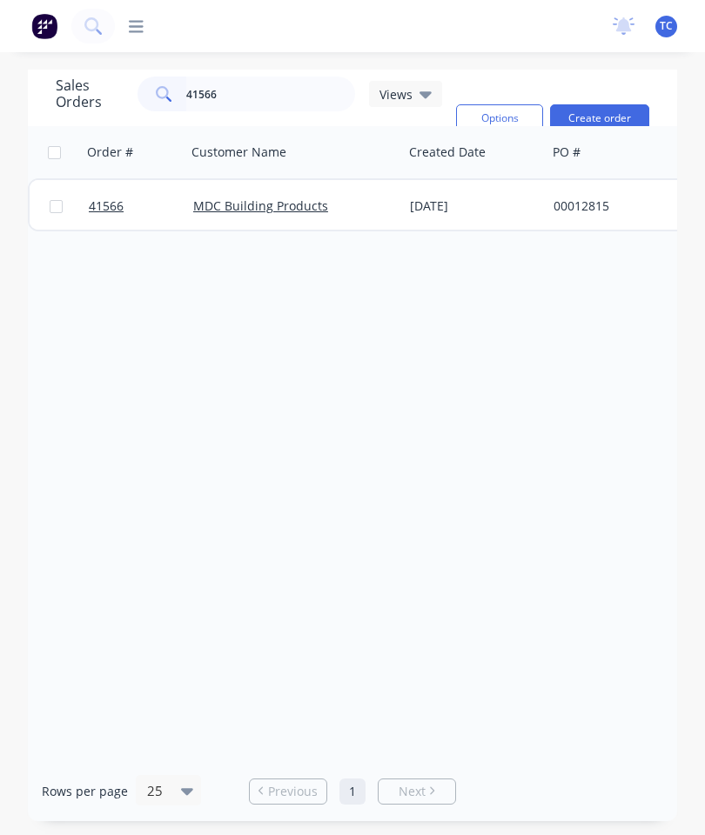
click at [112, 197] on link "41566" at bounding box center [141, 206] width 104 height 52
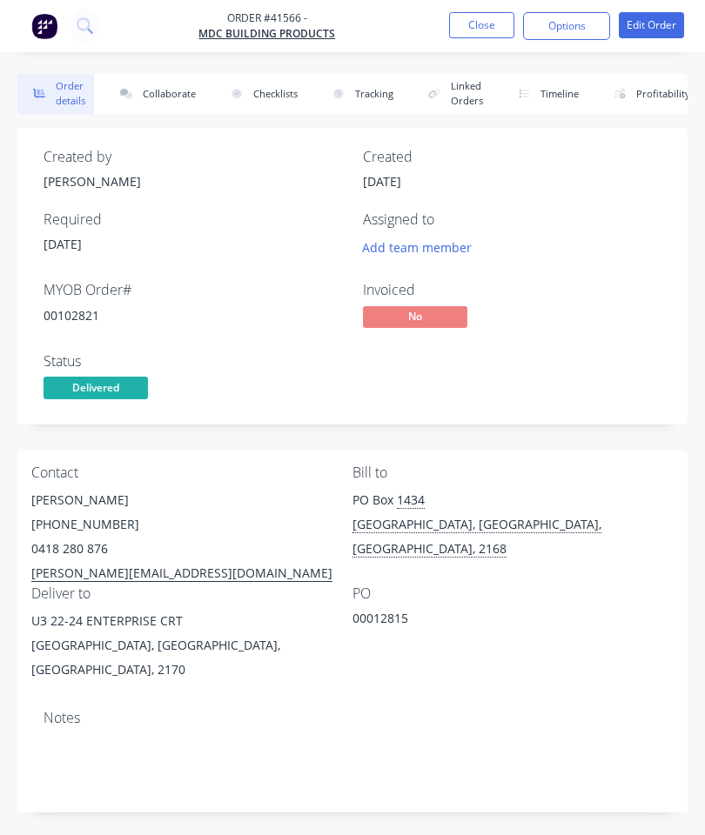
click at [172, 92] on button "Collaborate" at bounding box center [154, 94] width 100 height 40
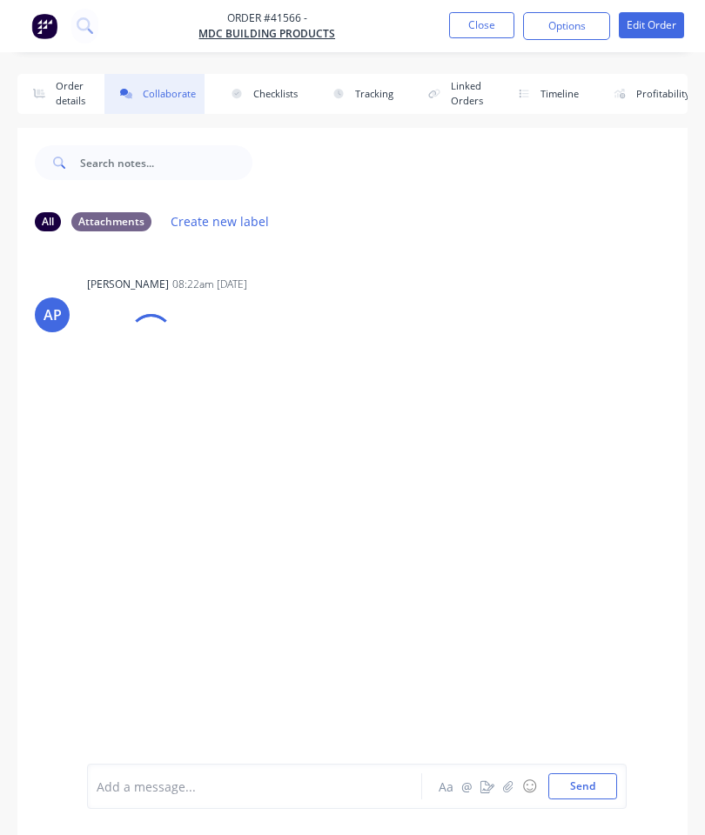
click at [505, 784] on icon "button" at bounding box center [508, 786] width 10 height 12
click at [594, 783] on button "Send" at bounding box center [582, 786] width 69 height 26
click at [477, 26] on button "Close" at bounding box center [481, 25] width 65 height 26
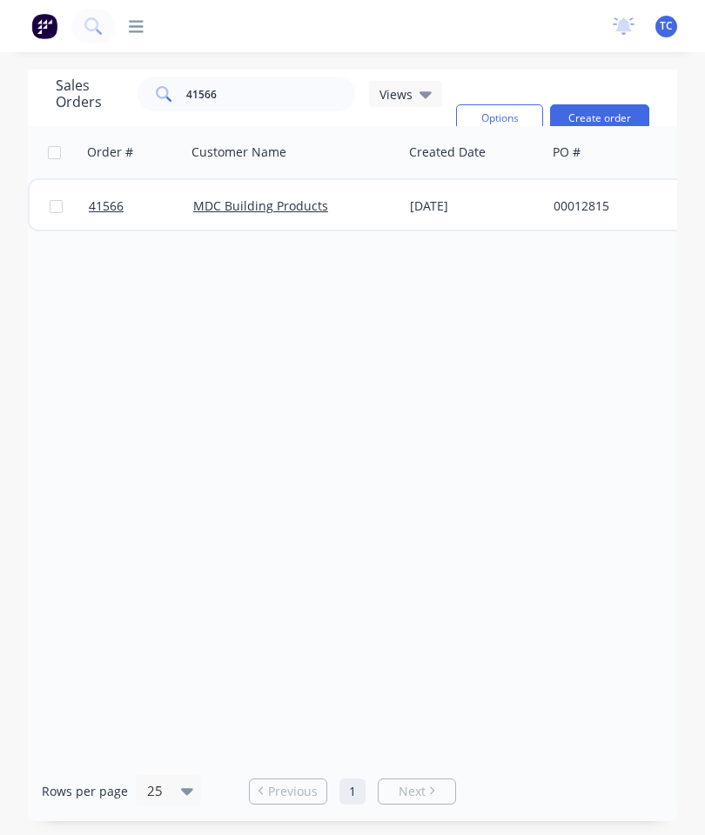
click at [101, 219] on link "41566" at bounding box center [141, 206] width 104 height 52
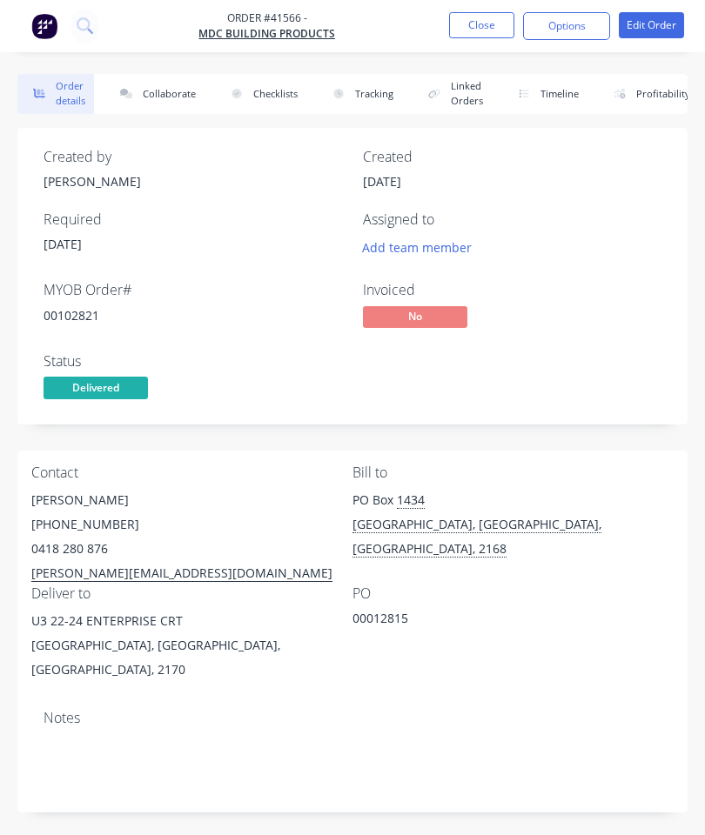
click at [493, 16] on button "Close" at bounding box center [481, 25] width 65 height 26
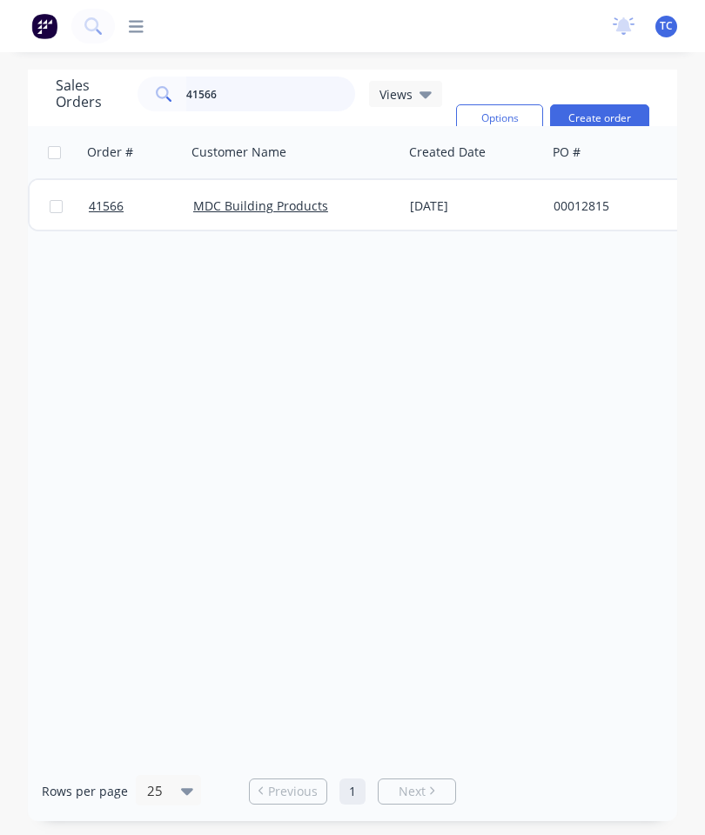
click at [285, 98] on input "41566" at bounding box center [271, 94] width 170 height 35
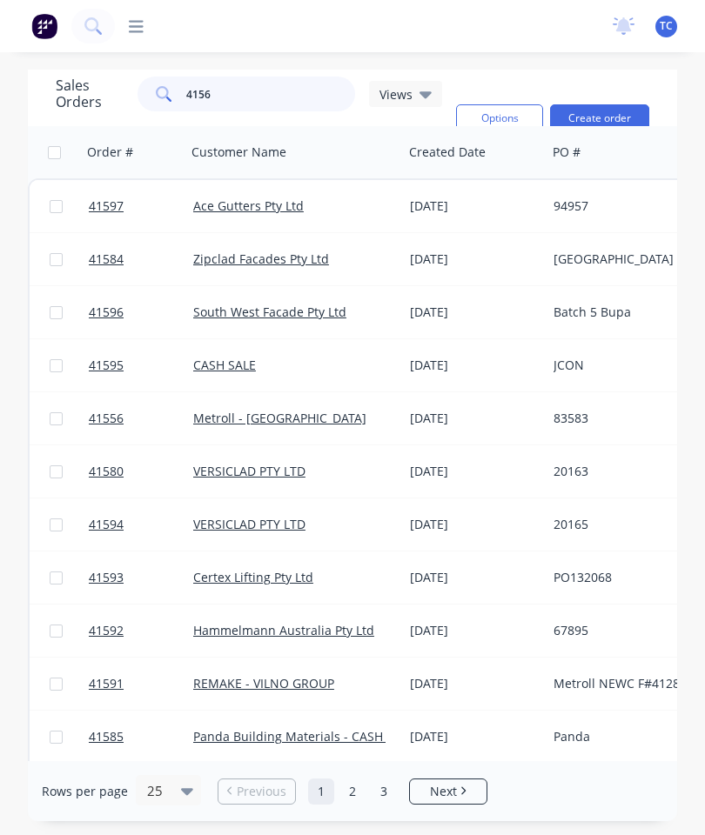
type input "41563"
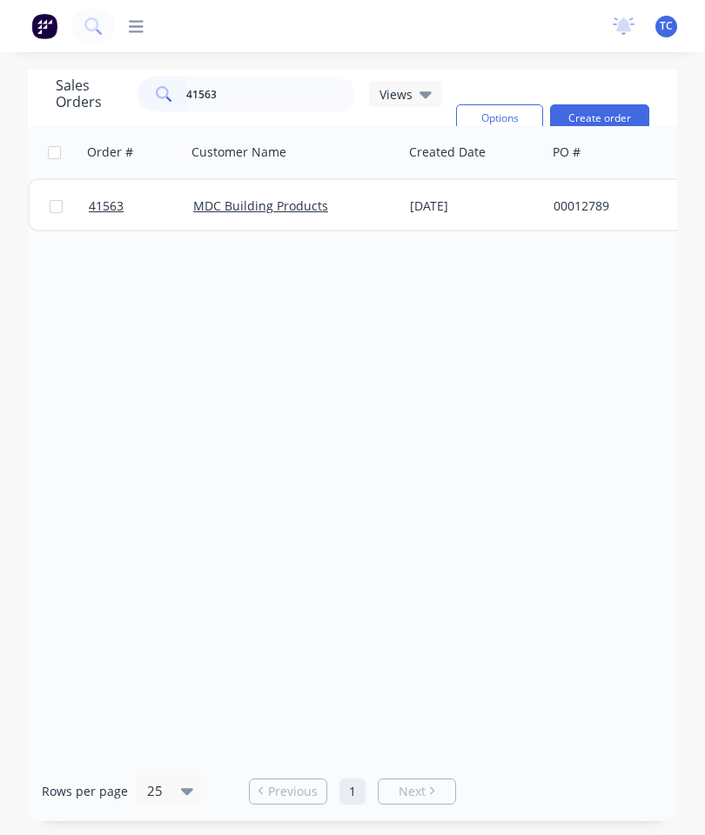
click at [103, 202] on span "41563" at bounding box center [106, 205] width 35 height 17
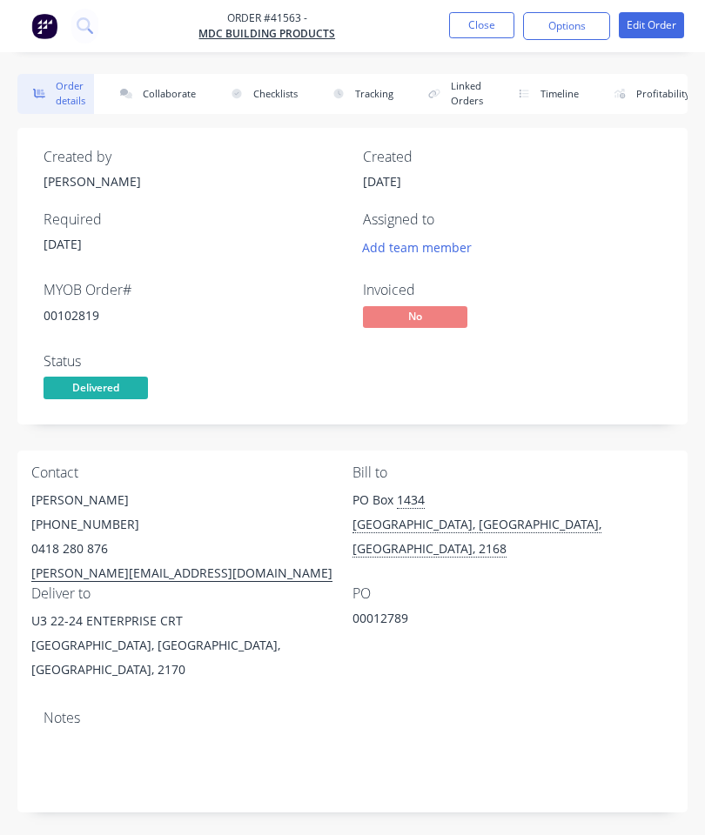
click at [156, 102] on button "Collaborate" at bounding box center [154, 94] width 100 height 40
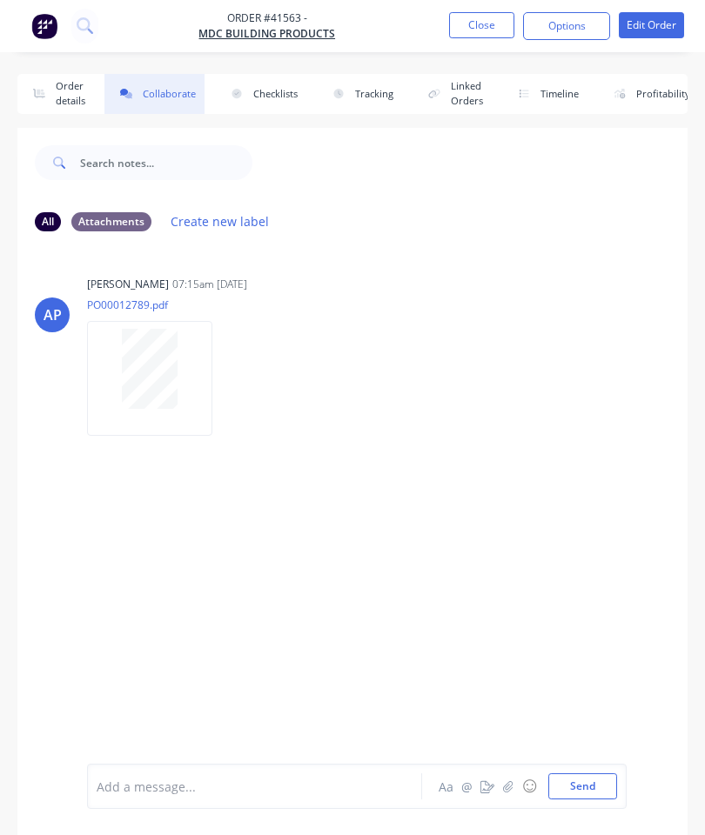
click at [507, 793] on icon "button" at bounding box center [508, 786] width 10 height 12
click at [572, 783] on button "Send" at bounding box center [582, 786] width 69 height 26
